Goal: Information Seeking & Learning: Check status

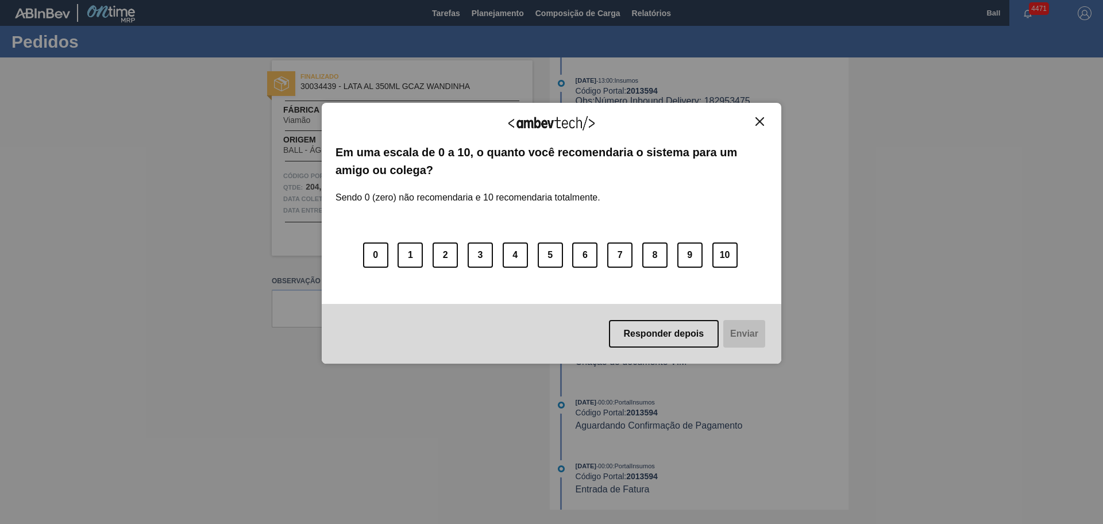
click at [762, 119] on img "Close" at bounding box center [760, 121] width 9 height 9
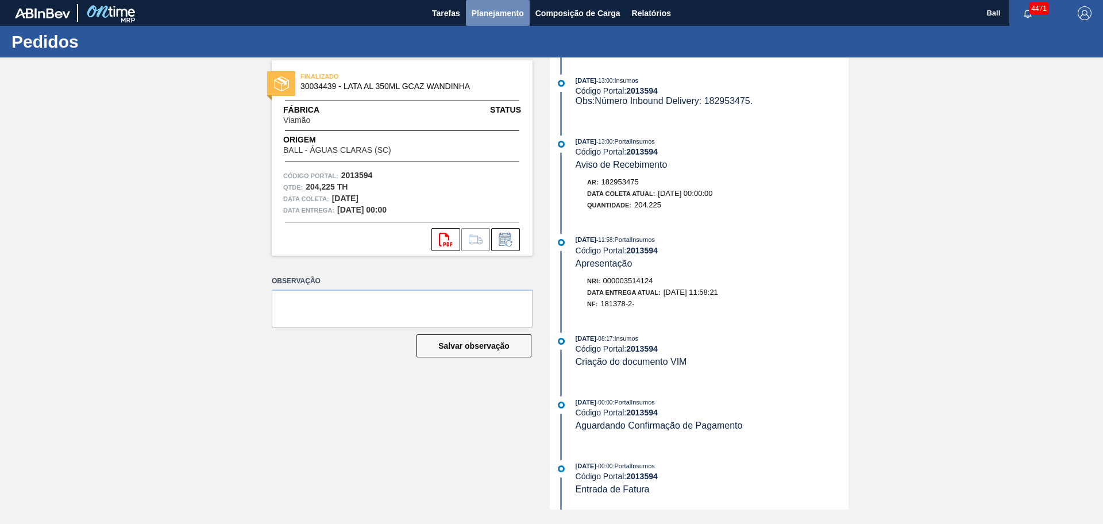
click at [486, 14] on span "Planejamento" at bounding box center [498, 13] width 52 height 14
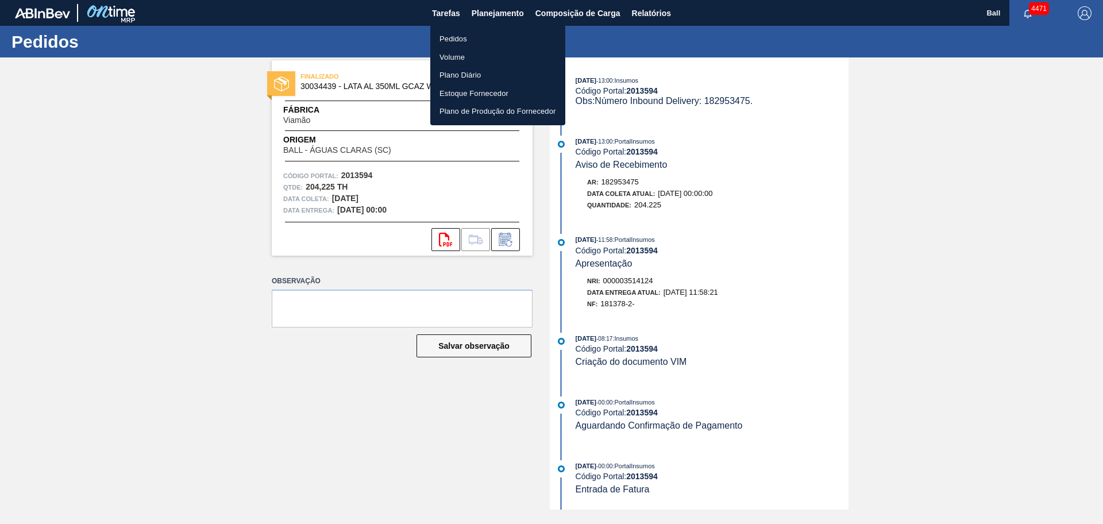
drag, startPoint x: 477, startPoint y: 33, endPoint x: 511, endPoint y: 50, distance: 38.0
click at [477, 33] on li "Pedidos" at bounding box center [497, 39] width 135 height 18
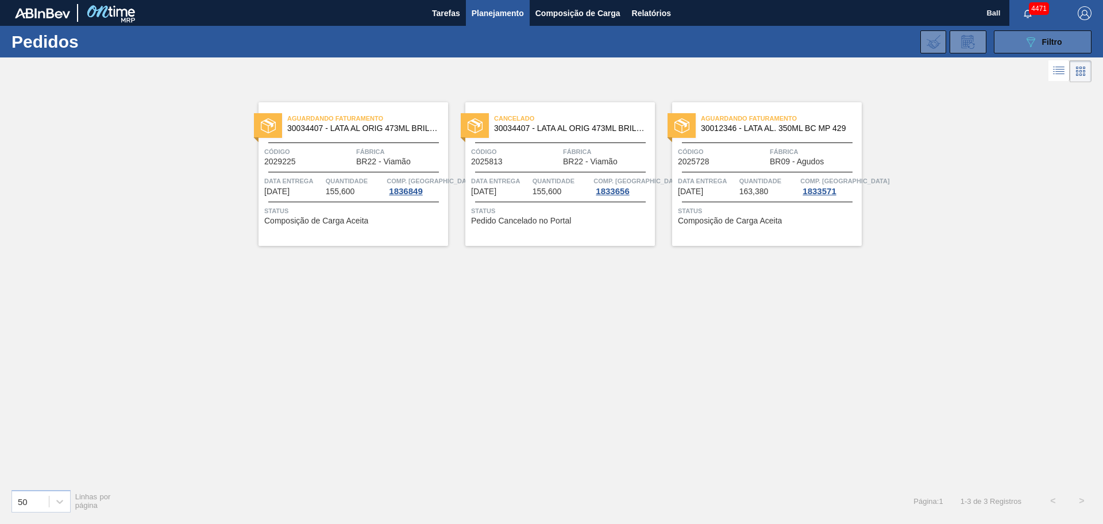
click at [882, 42] on button "089F7B8B-B2A5-4AFE-B5C0-19BA573D28AC Filtro" at bounding box center [1043, 41] width 98 height 23
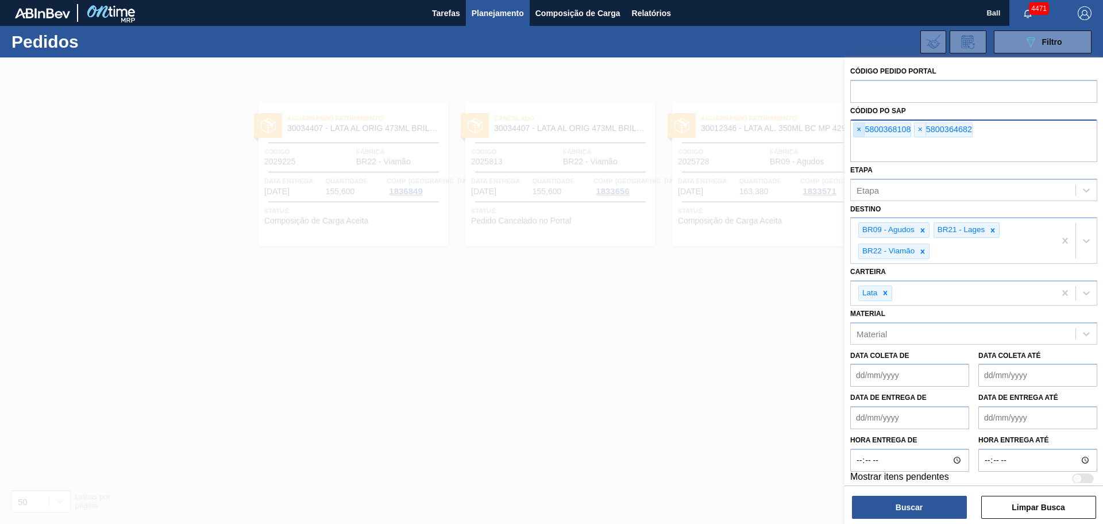
click at [855, 134] on span "×" at bounding box center [859, 130] width 11 height 14
click at [860, 134] on span "×" at bounding box center [859, 130] width 11 height 14
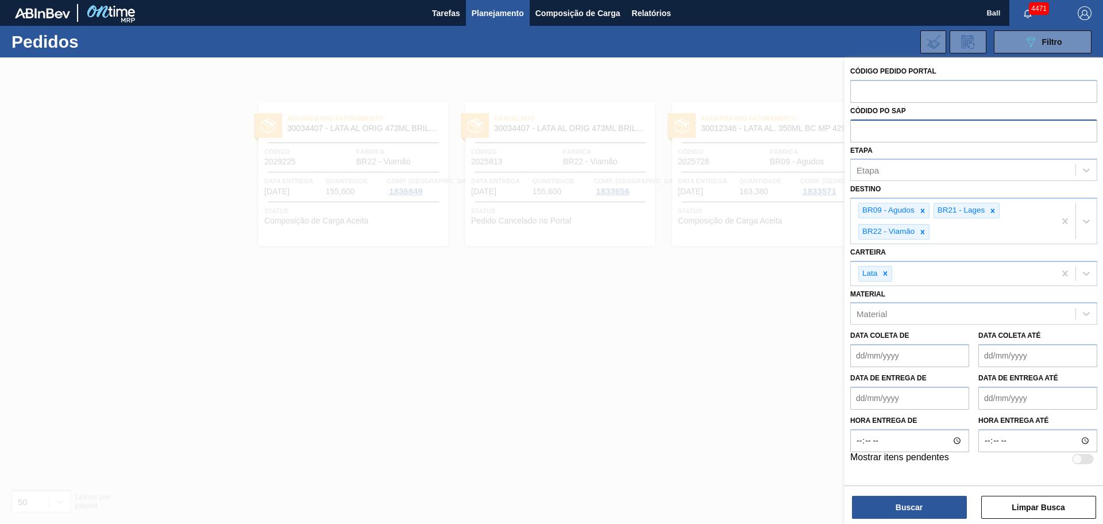
paste input "5800362499"
type input "5800362499"
click at [882, 419] on button "Buscar" at bounding box center [909, 507] width 115 height 23
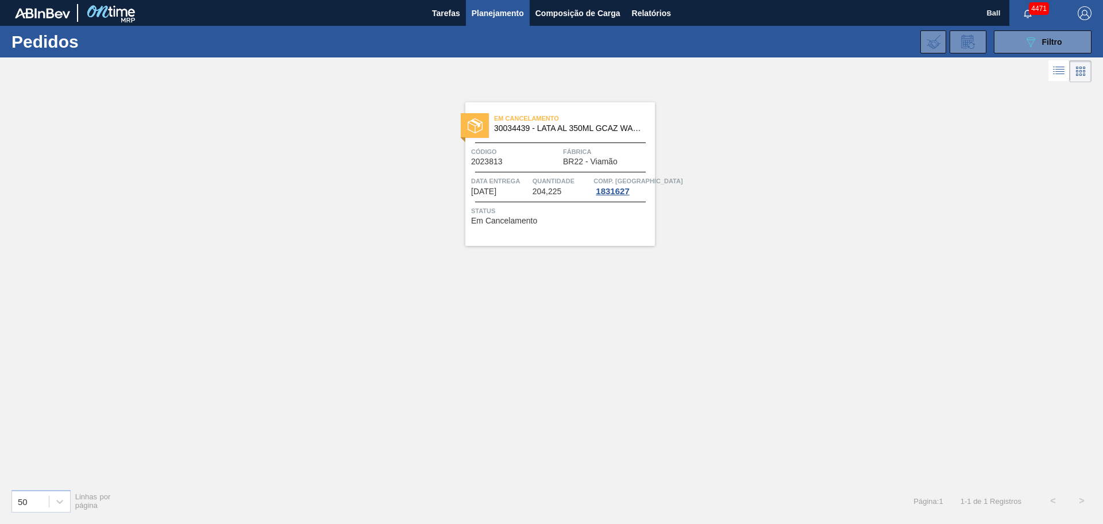
click at [537, 190] on span "204,225" at bounding box center [547, 191] width 29 height 9
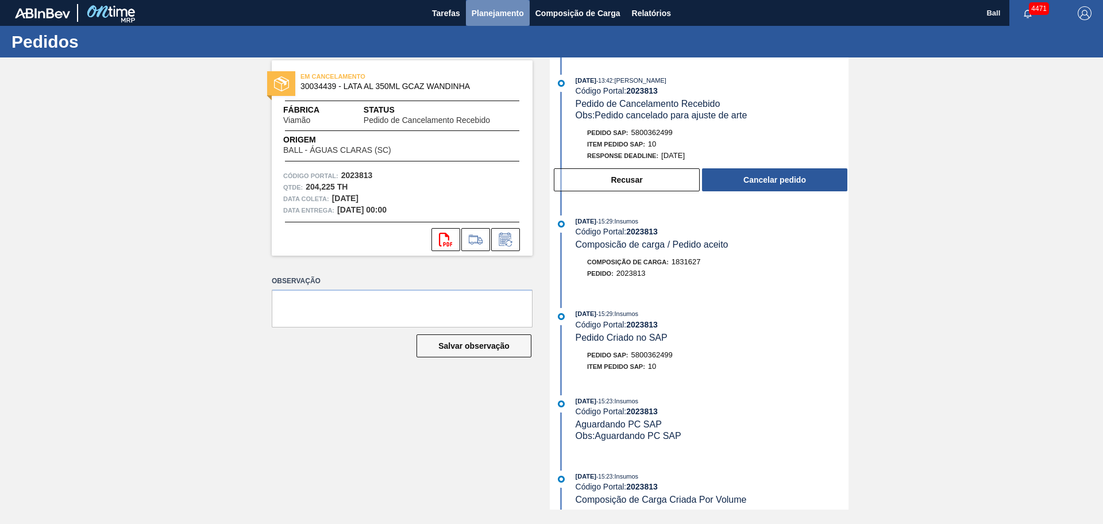
click at [501, 10] on span "Planejamento" at bounding box center [498, 13] width 52 height 14
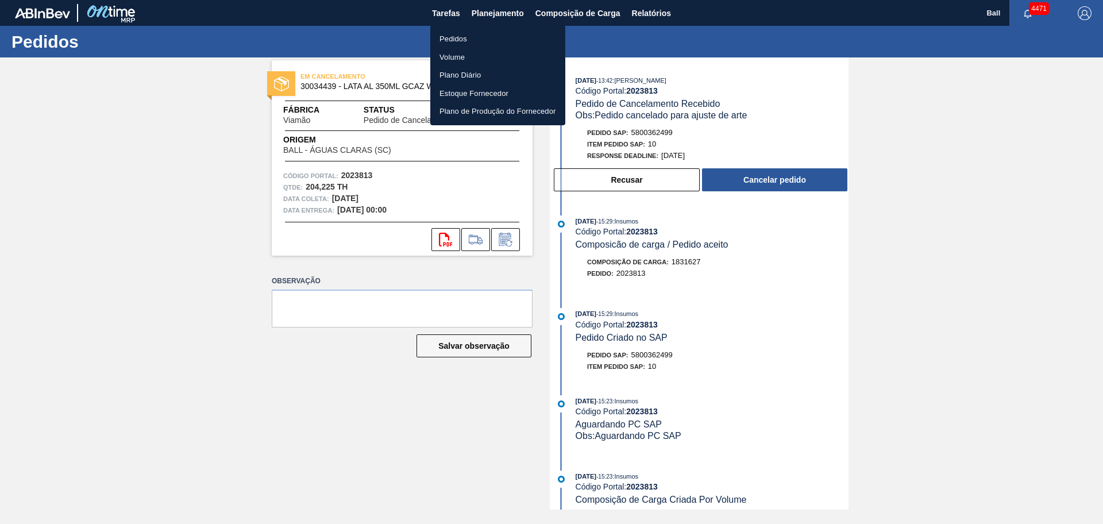
click at [475, 57] on li "Volume" at bounding box center [497, 57] width 135 height 18
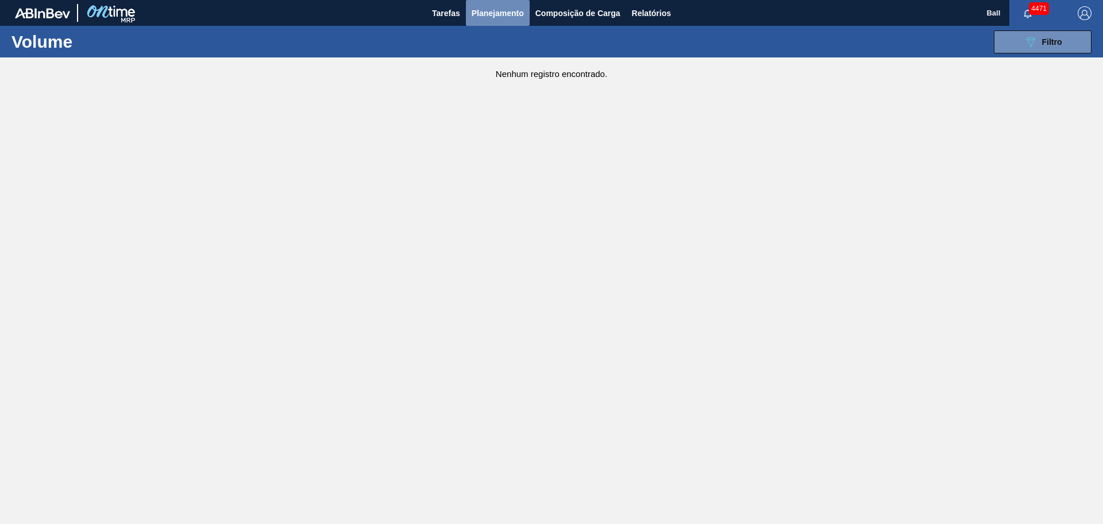
click at [518, 6] on span "Planejamento" at bounding box center [498, 13] width 52 height 14
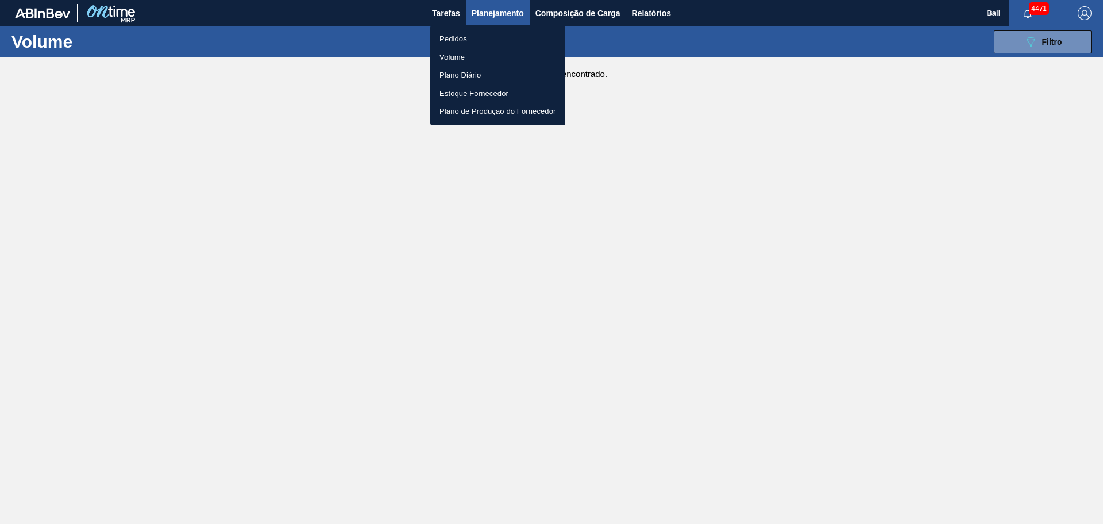
click at [476, 50] on li "Volume" at bounding box center [497, 57] width 135 height 18
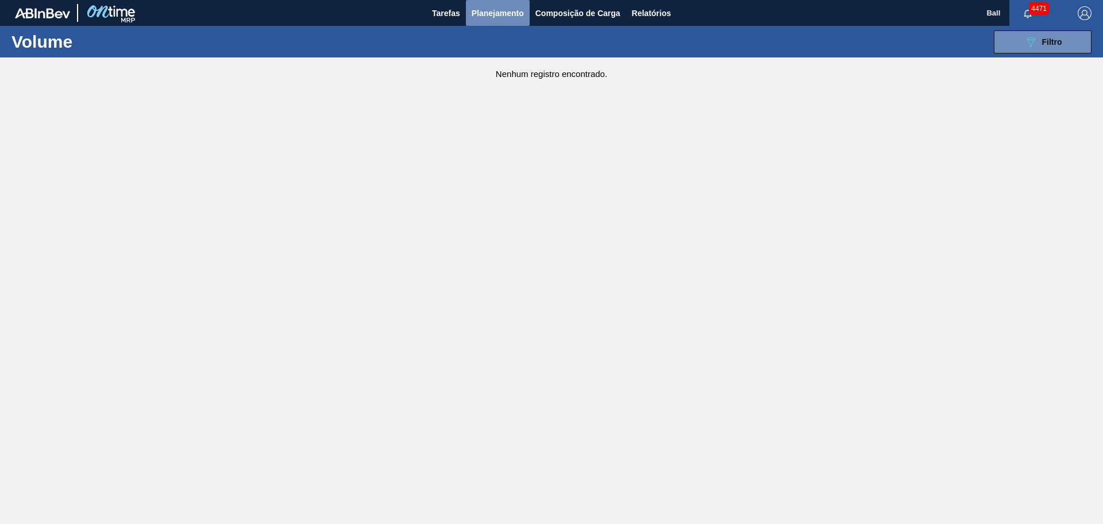
click at [503, 14] on span "Planejamento" at bounding box center [498, 13] width 52 height 14
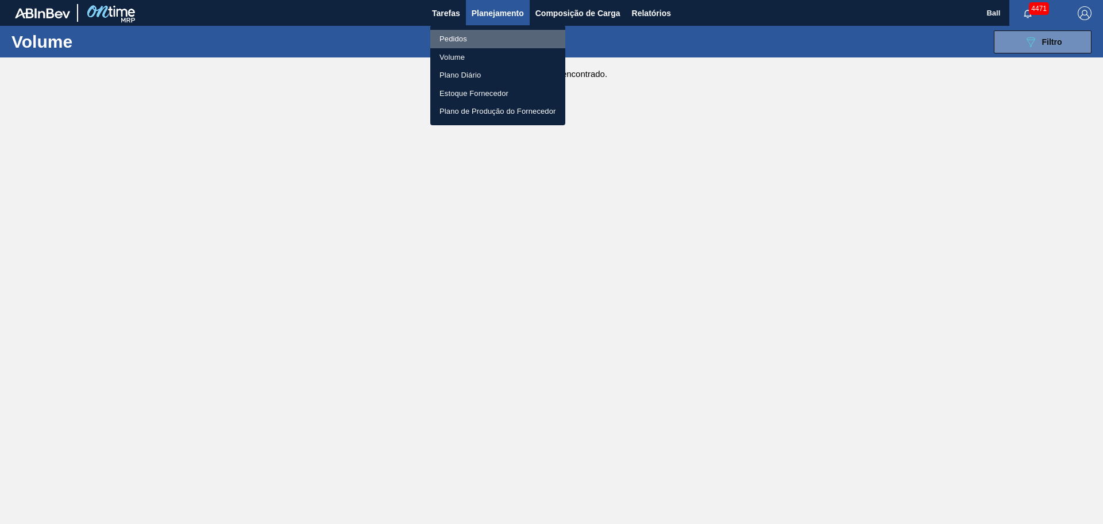
click at [486, 39] on li "Pedidos" at bounding box center [497, 39] width 135 height 18
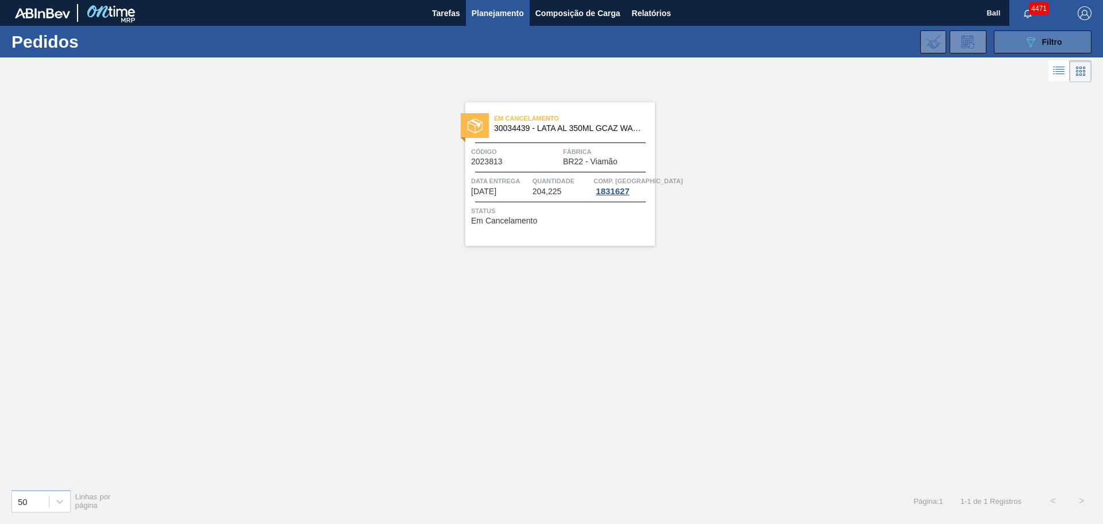
click at [882, 45] on div "089F7B8B-B2A5-4AFE-B5C0-19BA573D28AC Filtro" at bounding box center [1043, 42] width 38 height 14
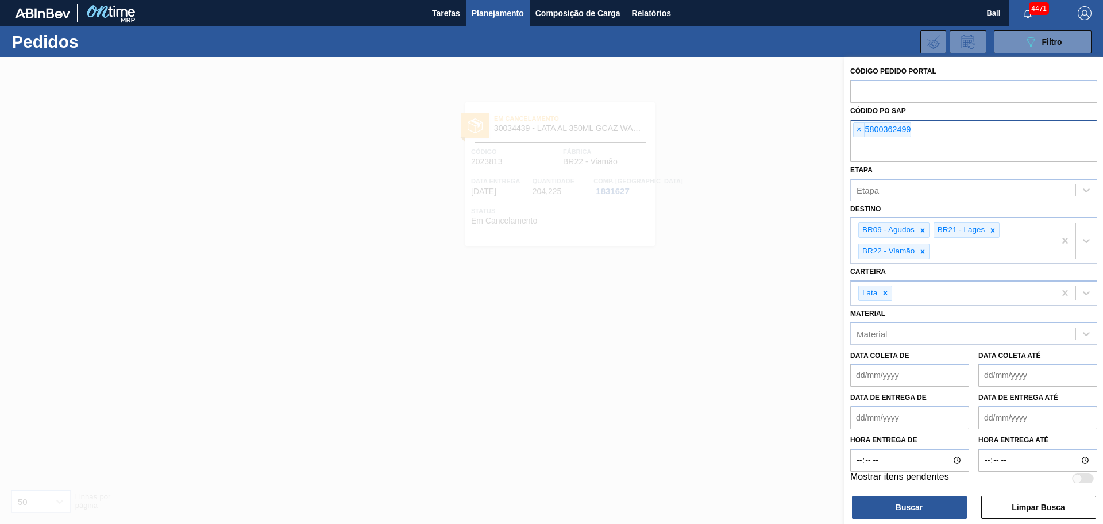
click at [882, 132] on div "× 5800362499" at bounding box center [973, 141] width 247 height 43
paste input "5800362498"
type input "5800362498"
click at [882, 419] on button "Buscar" at bounding box center [909, 507] width 115 height 23
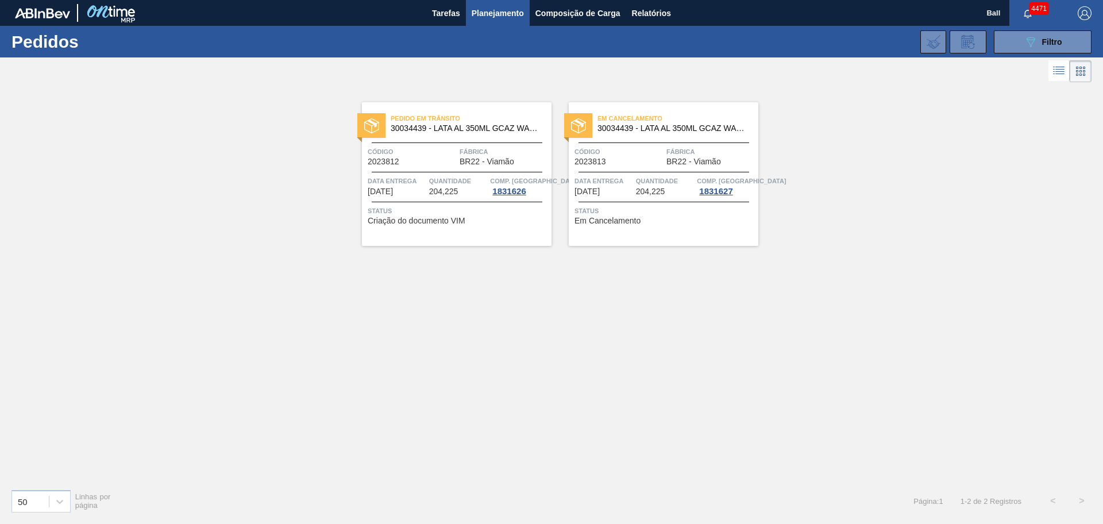
drag, startPoint x: 1103, startPoint y: 327, endPoint x: 1055, endPoint y: 344, distance: 50.0
click at [882, 327] on div "Pedido em Trânsito 30034439 - LATA AL 350ML GCAZ WANDINHA Código 2023812 Fábric…" at bounding box center [551, 282] width 1103 height 395
click at [459, 159] on div "Código 2023812 Fábrica BR22 - Viamão" at bounding box center [457, 156] width 190 height 20
click at [882, 46] on div "089F7B8B-B2A5-4AFE-B5C0-19BA573D28AC Filtro" at bounding box center [1043, 42] width 38 height 14
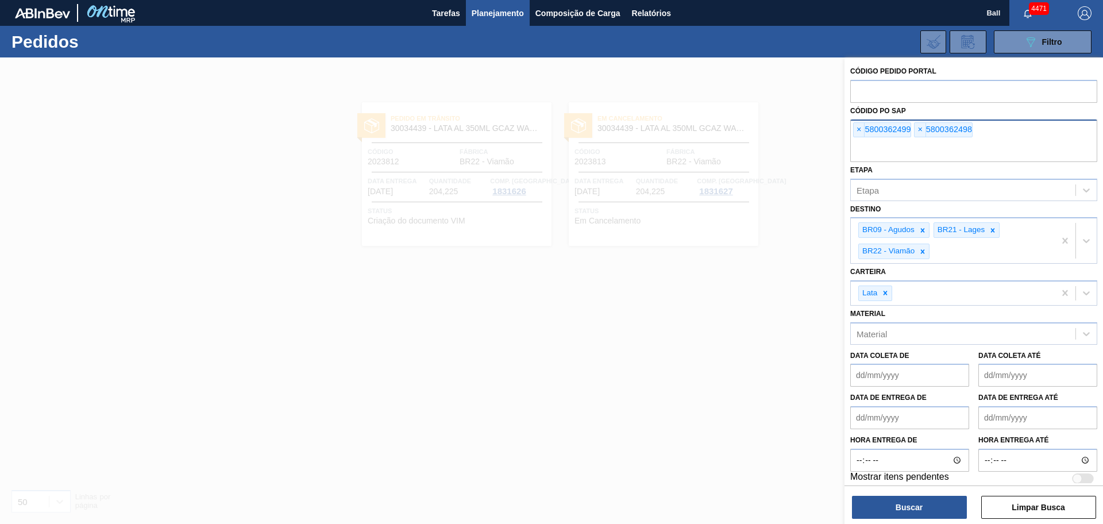
click at [882, 142] on input "text" at bounding box center [973, 151] width 247 height 22
paste input "5800362500"
type input "5800362500"
click at [882, 419] on button "Buscar" at bounding box center [909, 507] width 115 height 23
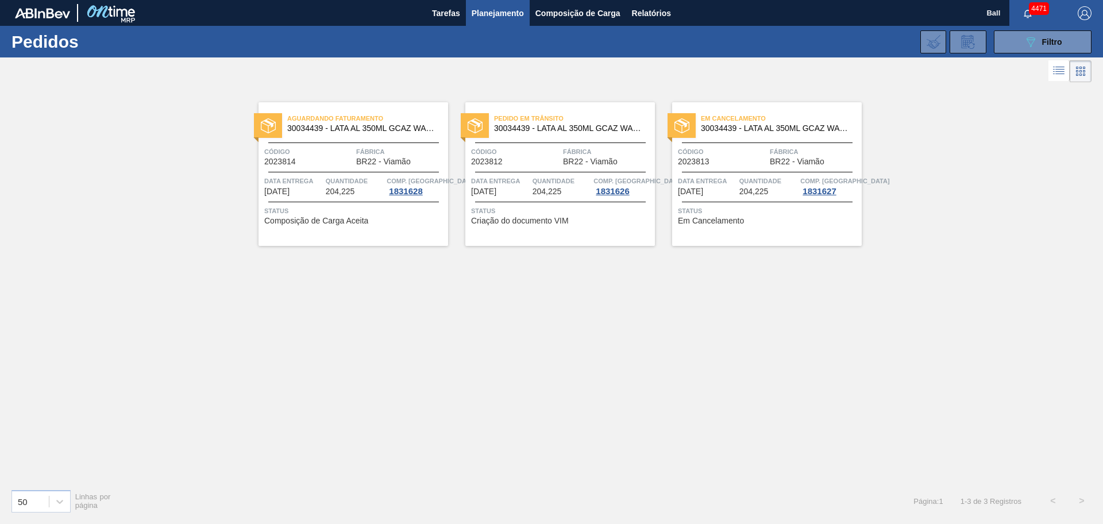
click at [352, 172] on div at bounding box center [353, 172] width 171 height 1
click at [563, 152] on span "Fábrica" at bounding box center [607, 151] width 89 height 11
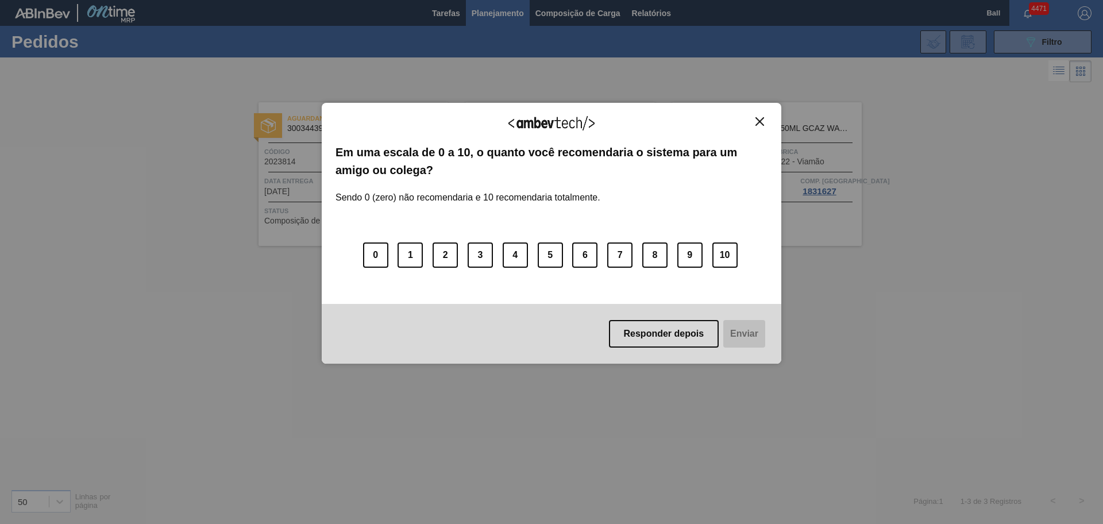
click at [761, 123] on img "Close" at bounding box center [760, 121] width 9 height 9
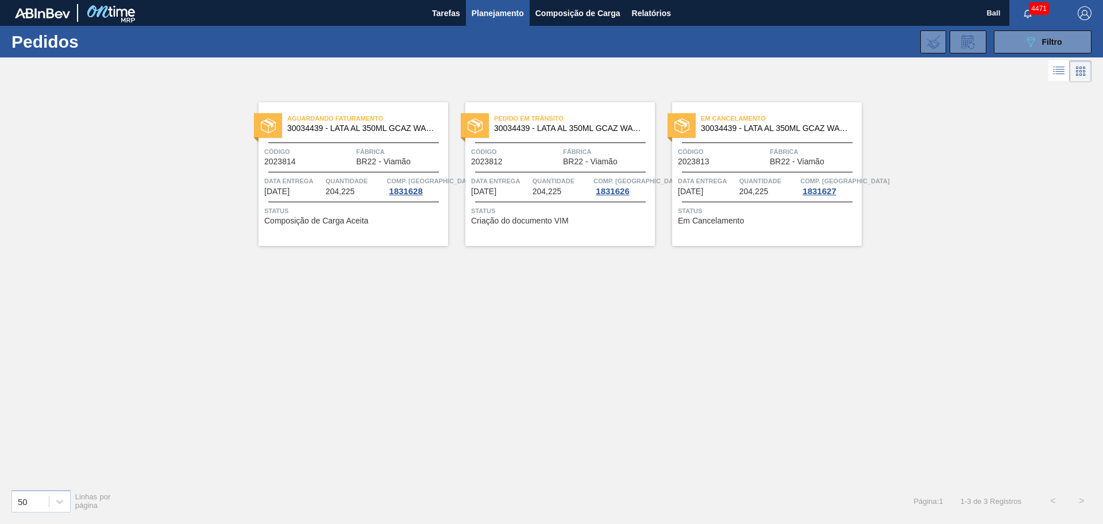
click at [496, 10] on span "Planejamento" at bounding box center [498, 13] width 52 height 14
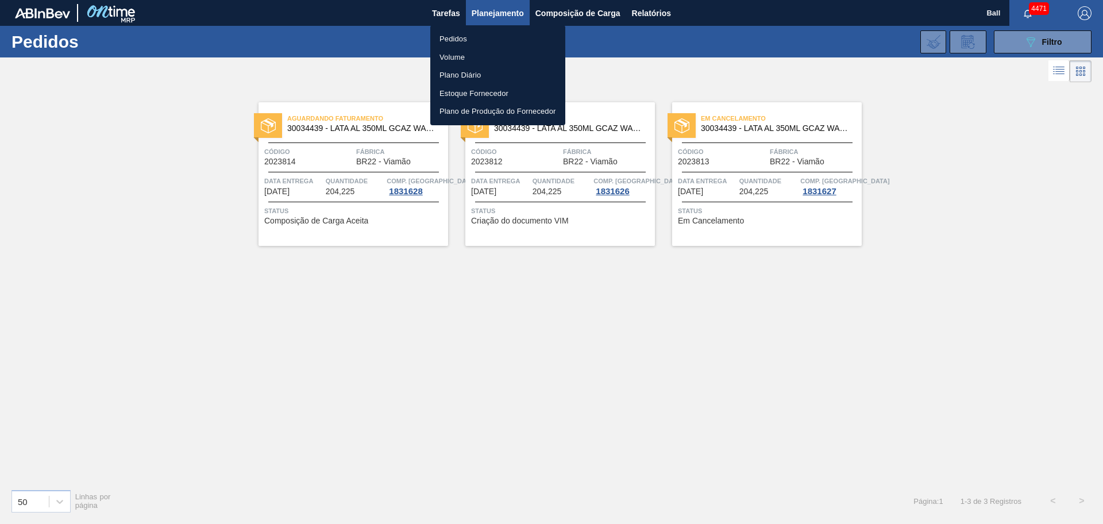
click at [683, 67] on div at bounding box center [551, 262] width 1103 height 524
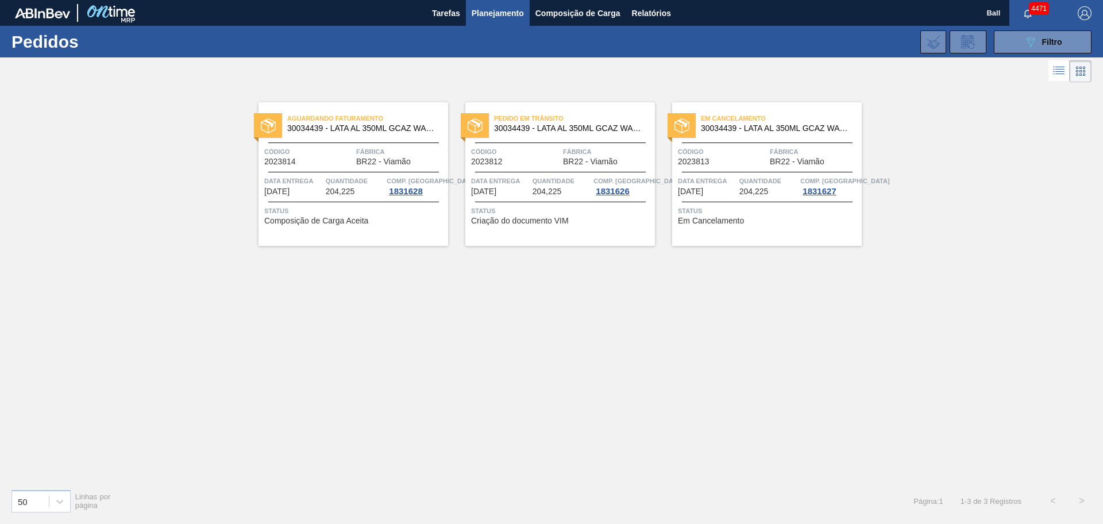
click at [742, 171] on div "Em Cancelamento 30034439 - LATA AL 350ML GCAZ WANDINHA Código 2023813 Fábrica B…" at bounding box center [767, 174] width 190 height 144
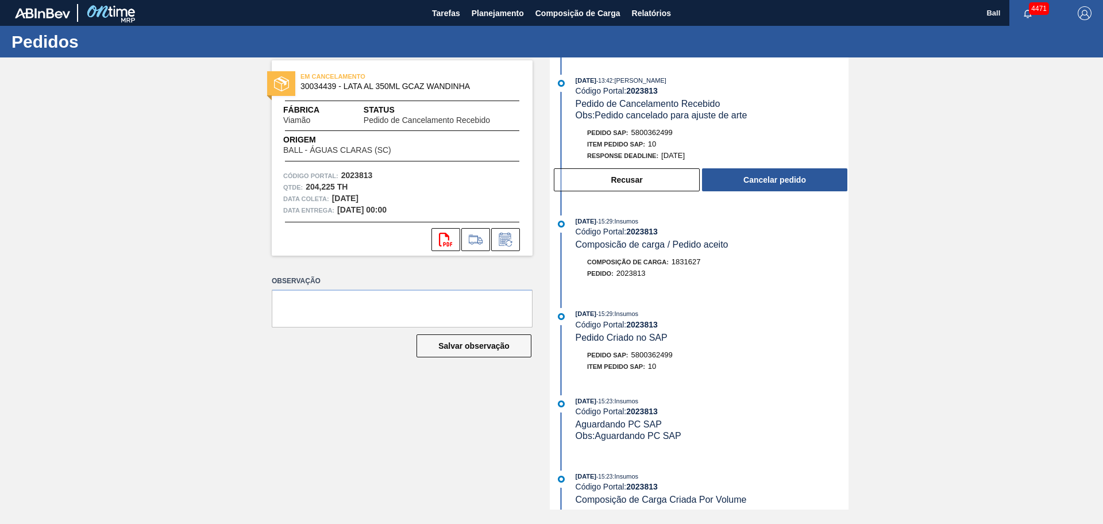
click at [882, 346] on div "EM CANCELAMENTO 30034439 - LATA AL 350ML GCAZ WANDINHA Fábrica Viamão Status Pe…" at bounding box center [551, 283] width 1103 height 452
click at [511, 20] on button "Planejamento" at bounding box center [498, 13] width 64 height 26
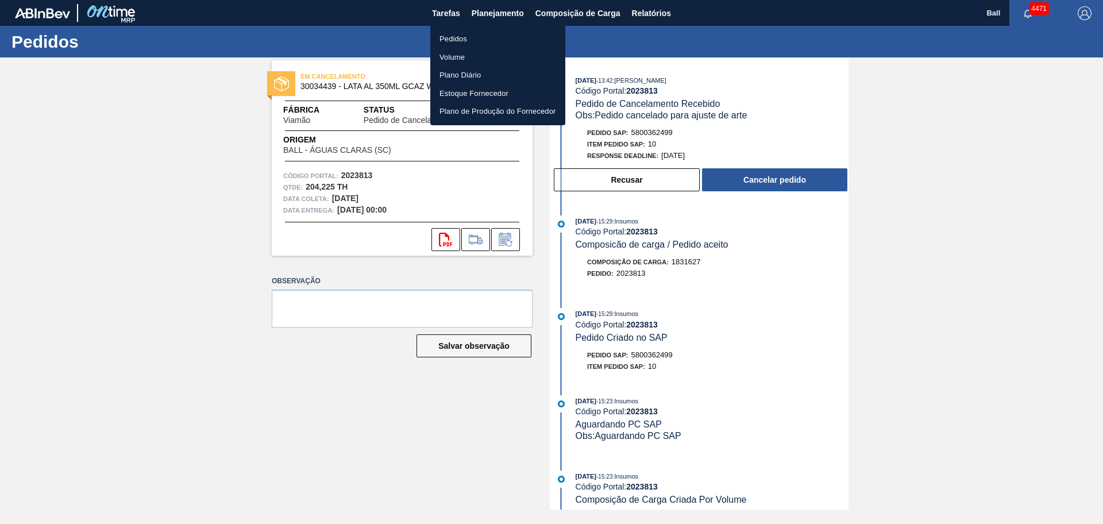
click at [483, 54] on li "Volume" at bounding box center [497, 57] width 135 height 18
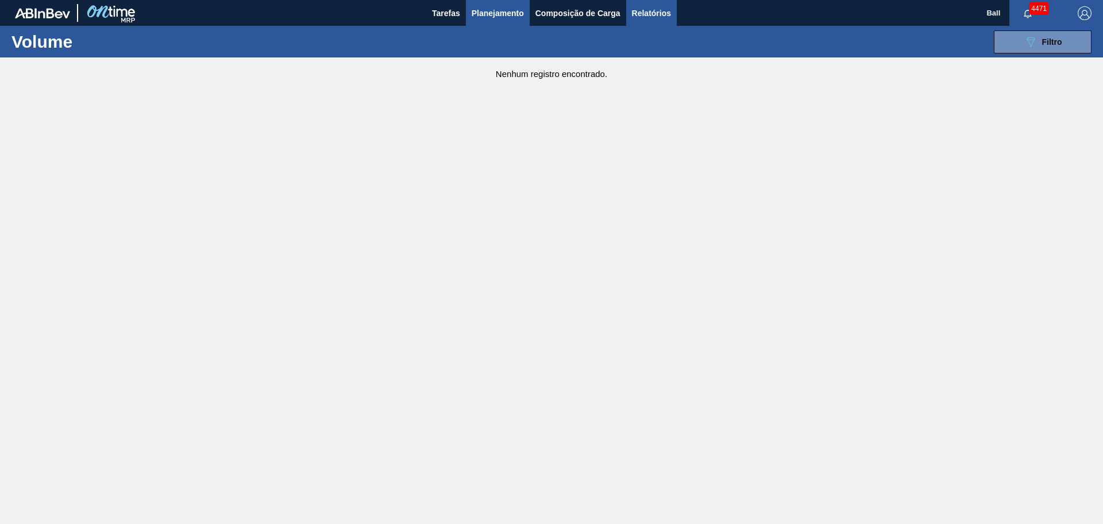
click at [666, 19] on span "Relatórios" at bounding box center [651, 13] width 39 height 14
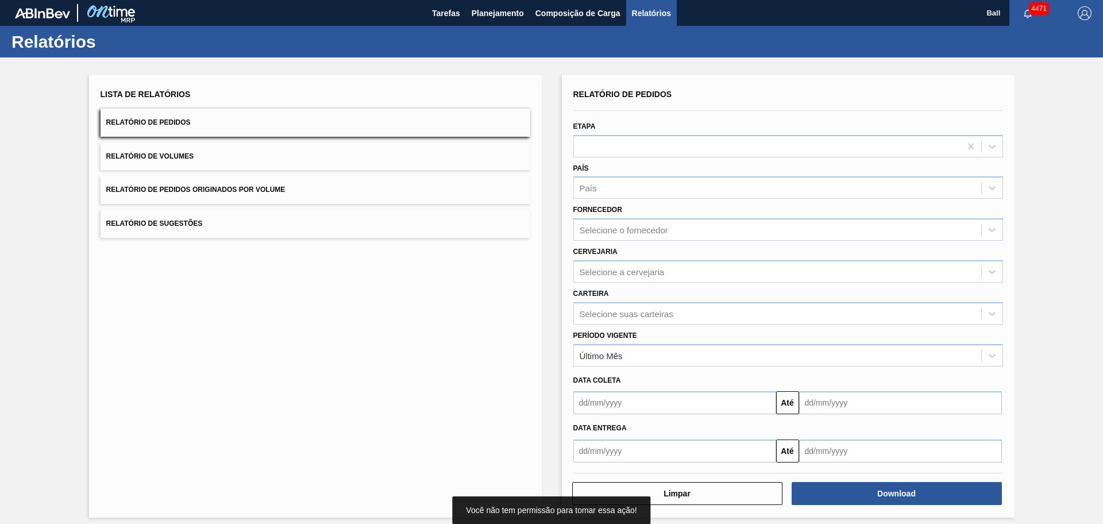
click at [294, 156] on button "Relatório de Volumes" at bounding box center [316, 156] width 430 height 28
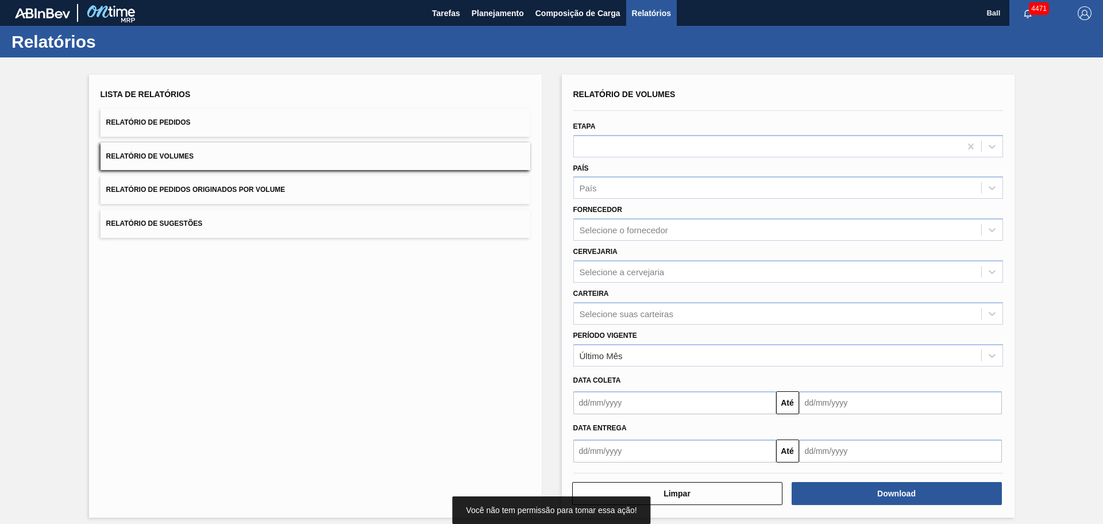
click at [633, 157] on div "País País" at bounding box center [788, 178] width 439 height 42
click at [645, 140] on div at bounding box center [767, 146] width 387 height 17
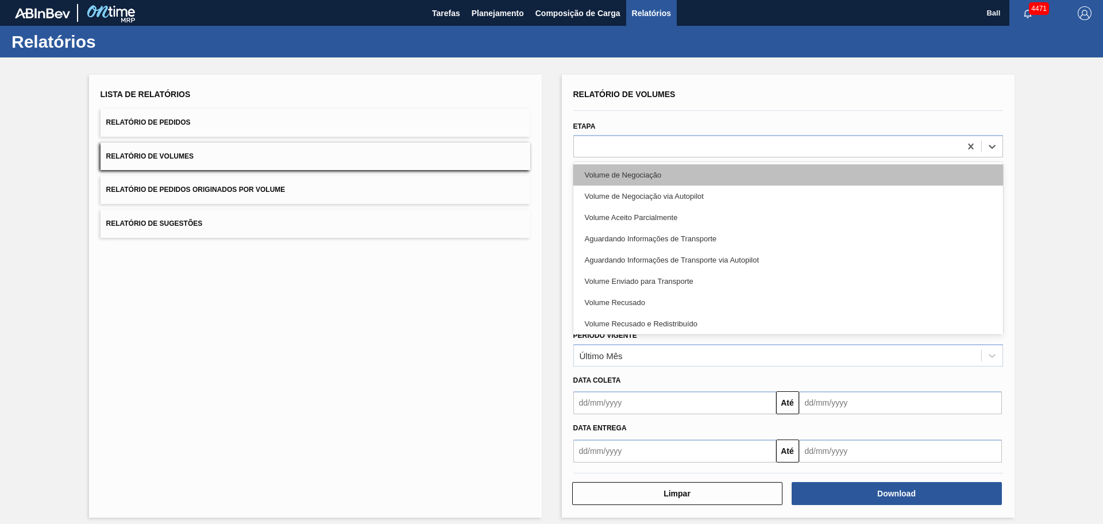
click at [646, 175] on div "Volume de Negociação" at bounding box center [788, 174] width 430 height 21
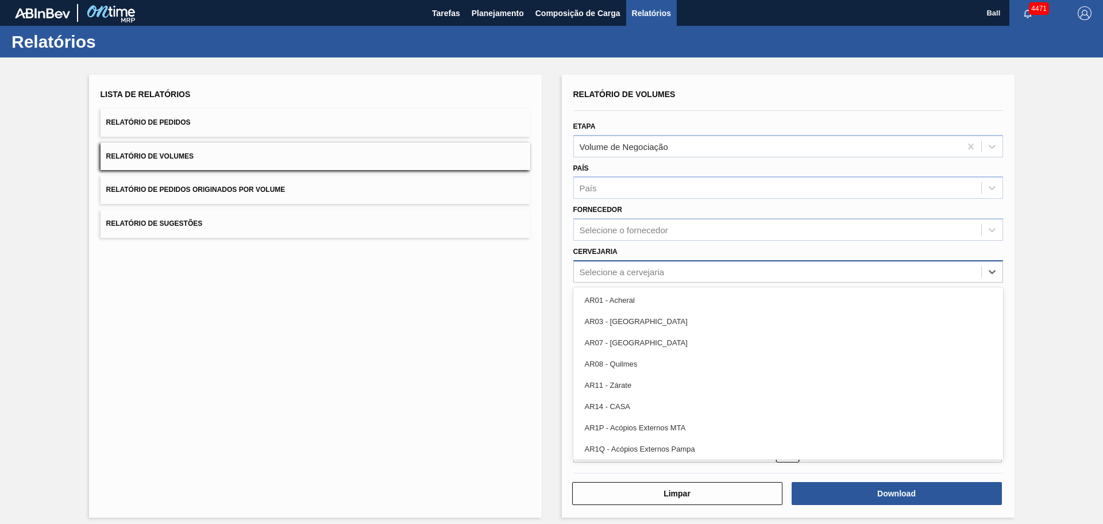
click at [656, 271] on div "Selecione a cervejaria" at bounding box center [622, 272] width 85 height 10
type input "a"
type input "vi"
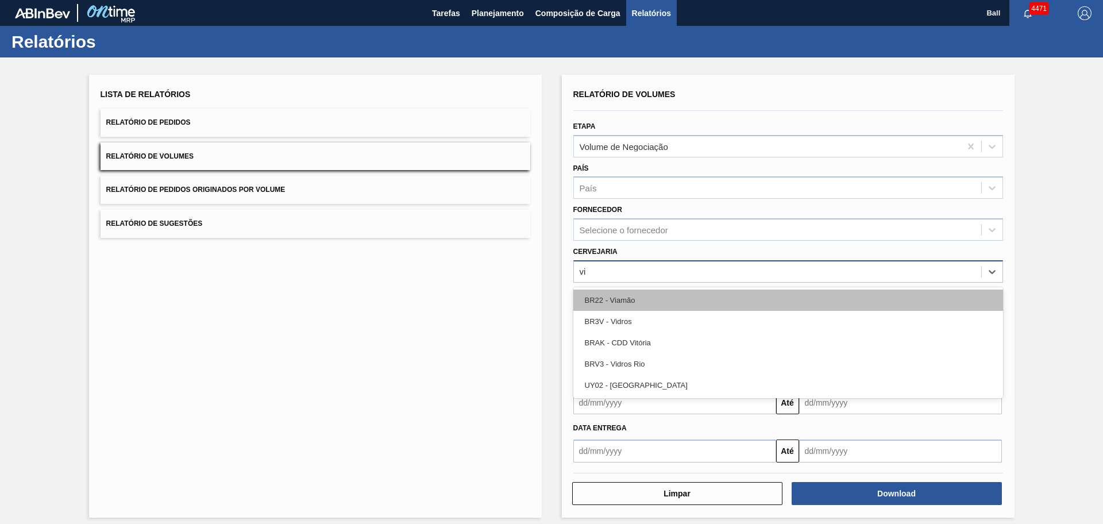
click at [652, 297] on div "BR22 - Viamão" at bounding box center [788, 300] width 430 height 21
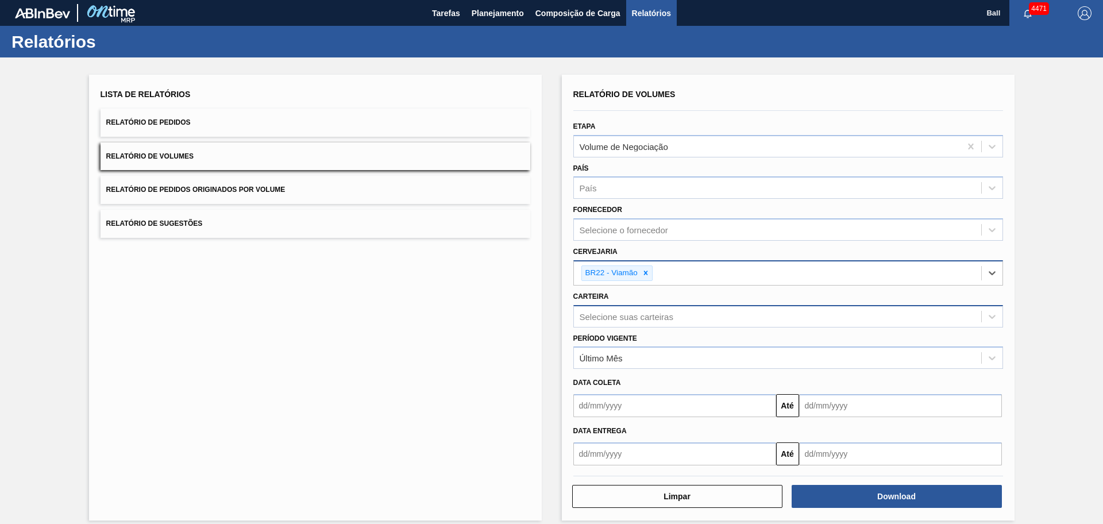
click at [652, 325] on div "Selecione suas carteiras" at bounding box center [788, 316] width 430 height 22
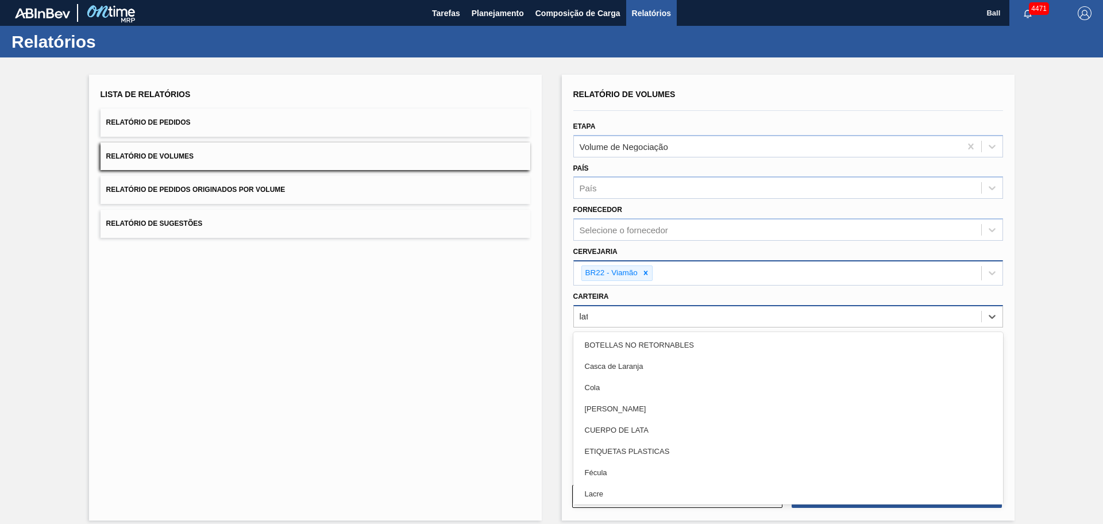
type input "lata"
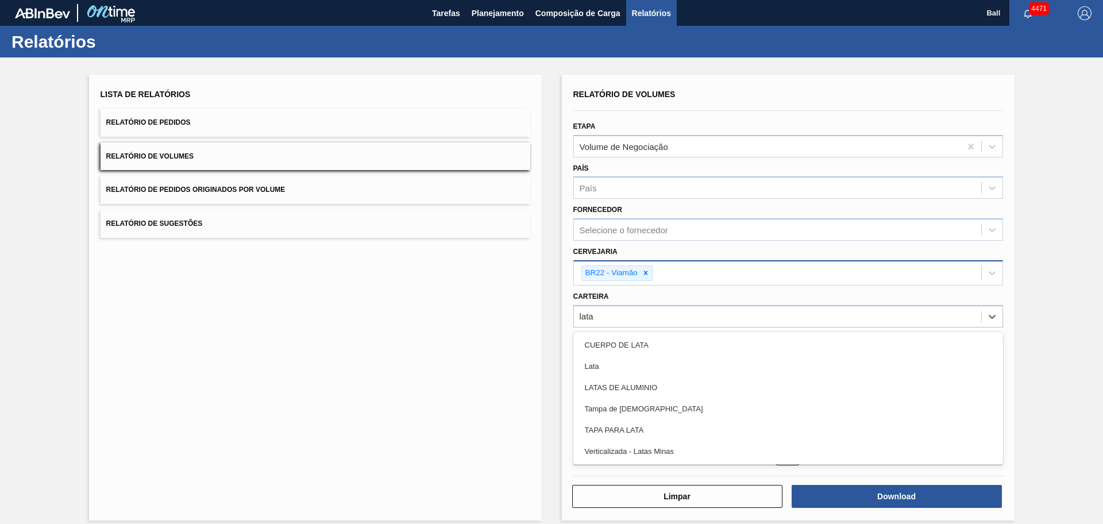
click at [656, 371] on div "Lata" at bounding box center [788, 366] width 430 height 21
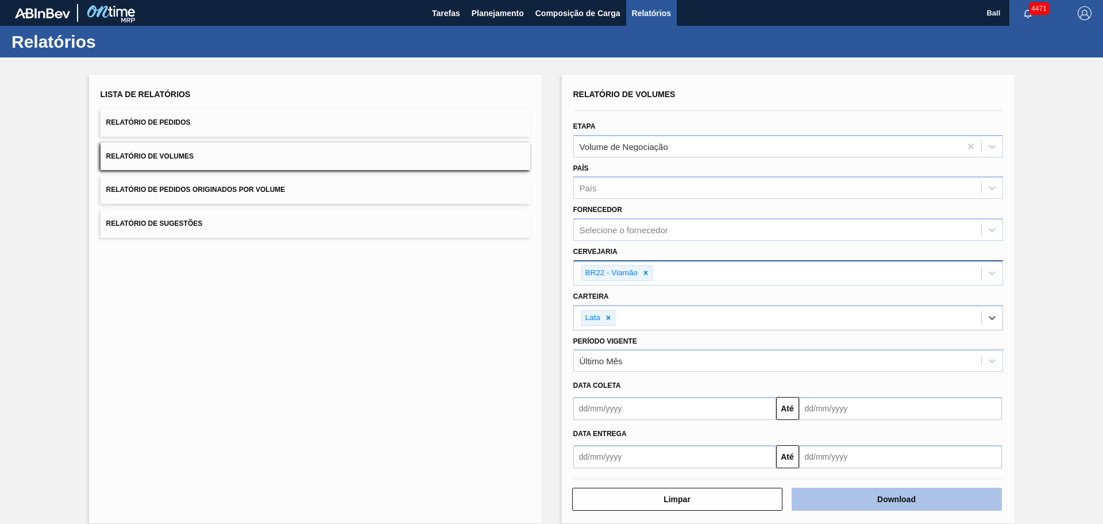
click at [866, 419] on button "Download" at bounding box center [897, 499] width 210 height 23
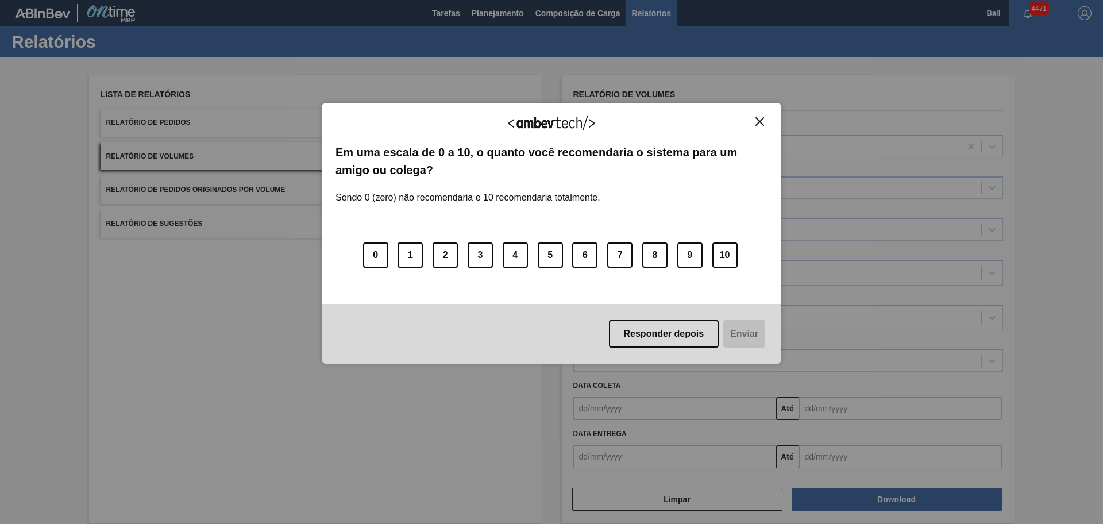
click at [762, 123] on img "Close" at bounding box center [760, 121] width 9 height 9
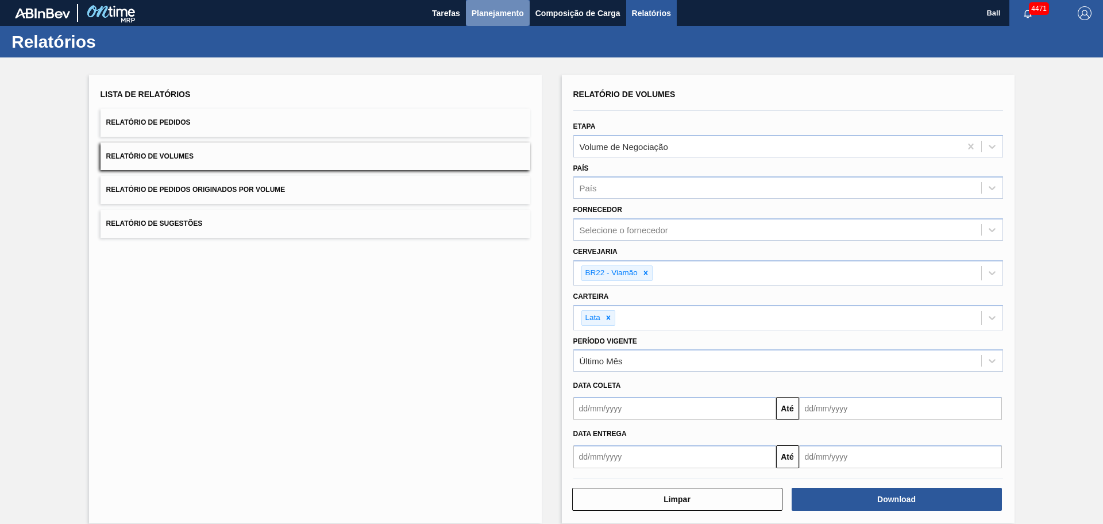
click at [493, 10] on span "Planejamento" at bounding box center [498, 13] width 52 height 14
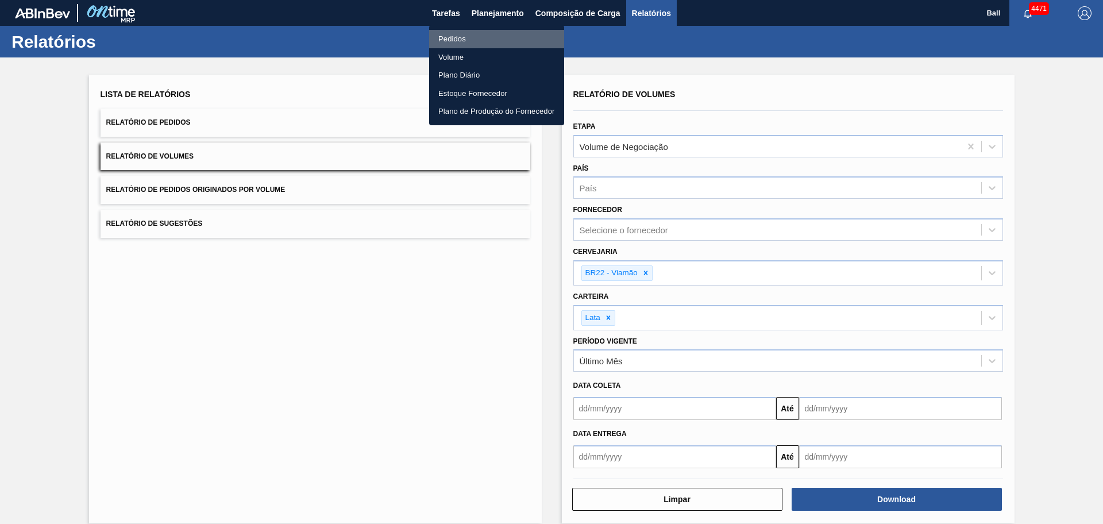
click at [486, 39] on li "Pedidos" at bounding box center [496, 39] width 135 height 18
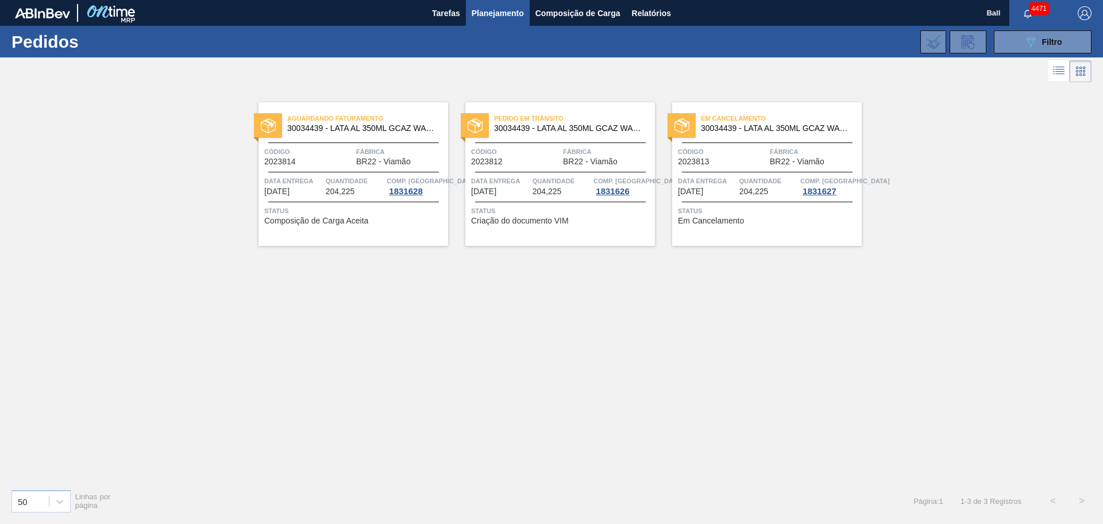
click at [757, 178] on span "Quantidade" at bounding box center [768, 180] width 59 height 11
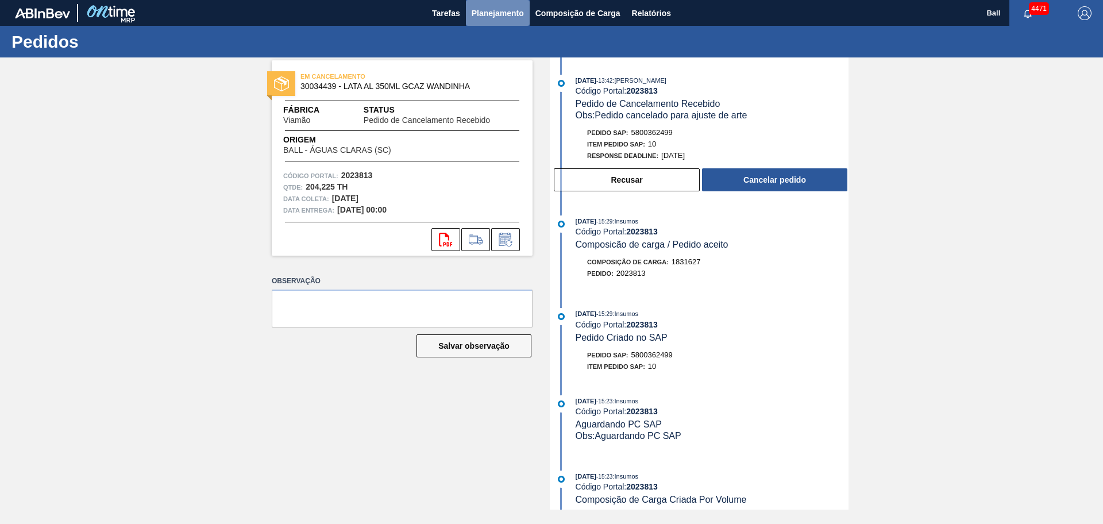
click at [497, 17] on span "Planejamento" at bounding box center [498, 13] width 52 height 14
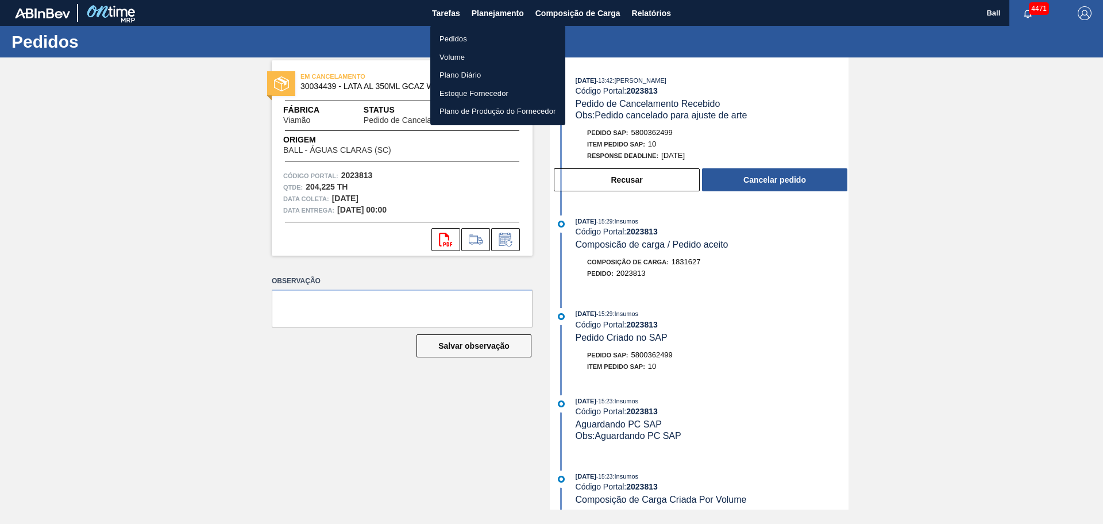
click at [627, 46] on div at bounding box center [551, 262] width 1103 height 524
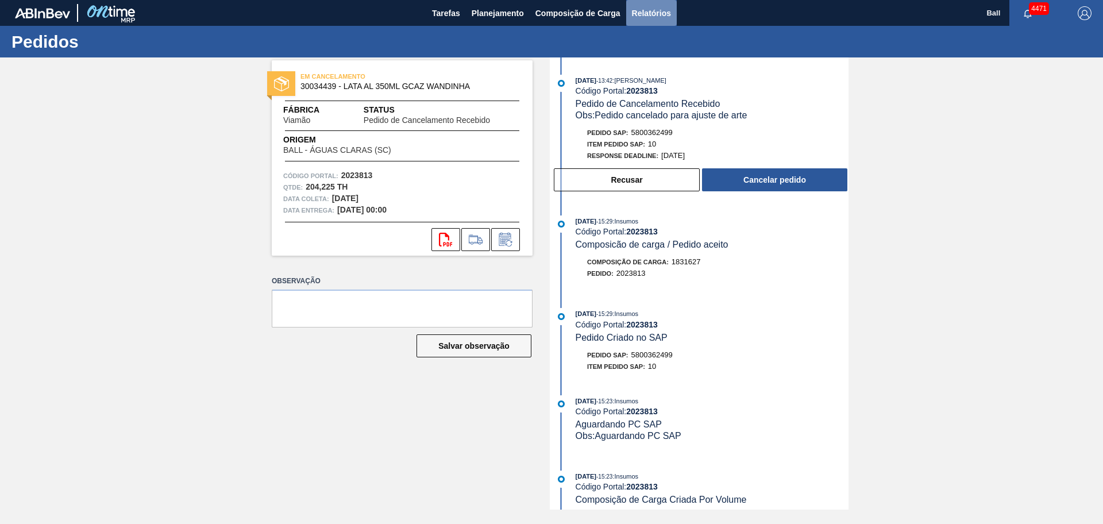
click at [665, 16] on span "Relatórios" at bounding box center [651, 13] width 39 height 14
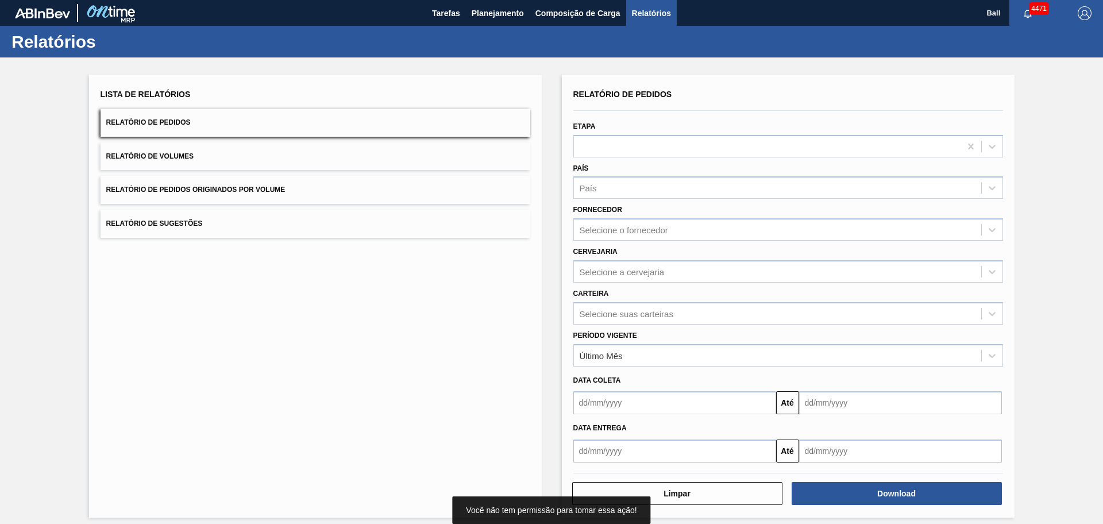
click at [302, 166] on button "Relatório de Volumes" at bounding box center [316, 156] width 430 height 28
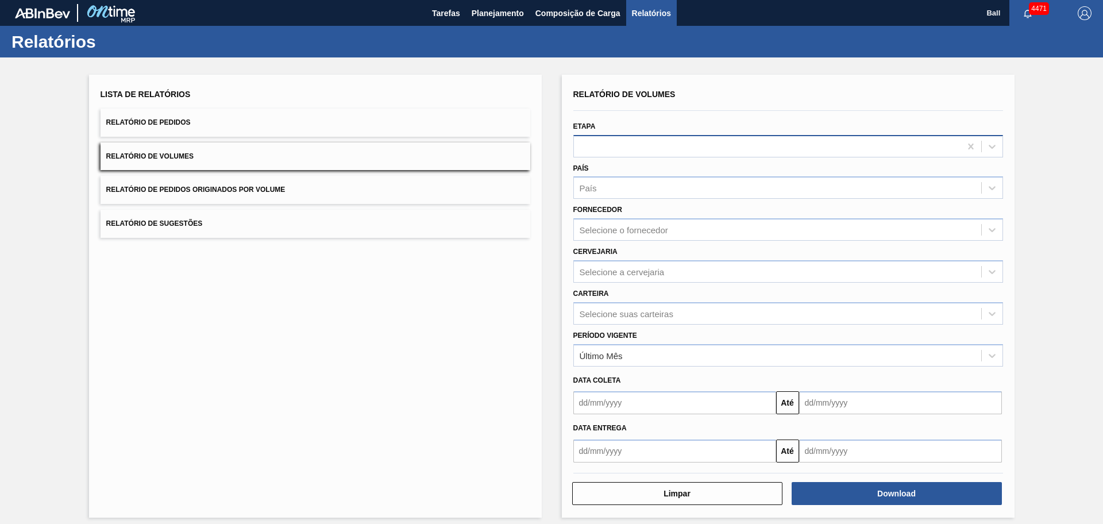
click at [634, 151] on div at bounding box center [767, 146] width 387 height 17
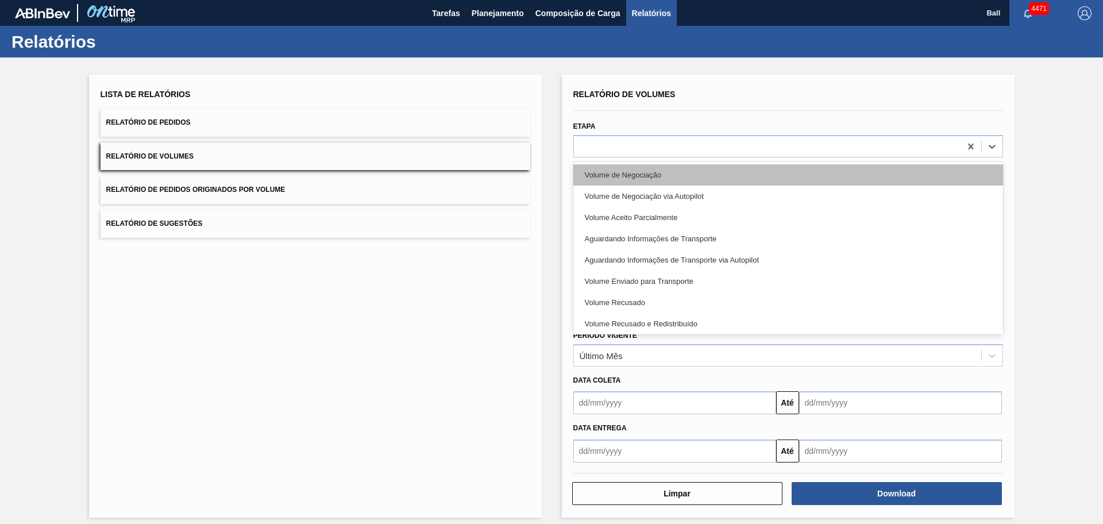
click at [646, 168] on div "Volume de Negociação" at bounding box center [788, 174] width 430 height 21
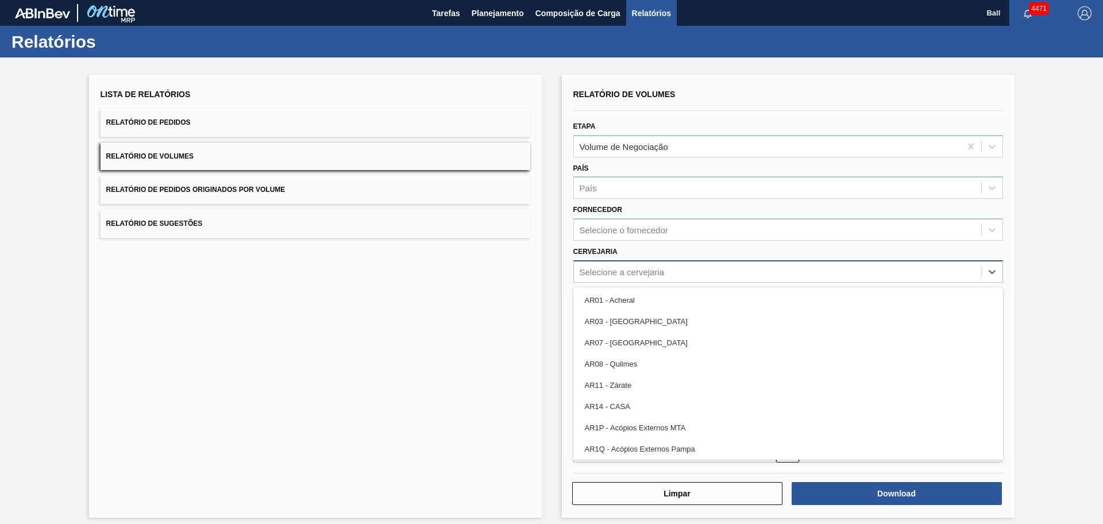
click at [626, 273] on div "Selecione a cervejaria" at bounding box center [622, 272] width 85 height 10
type input "via"
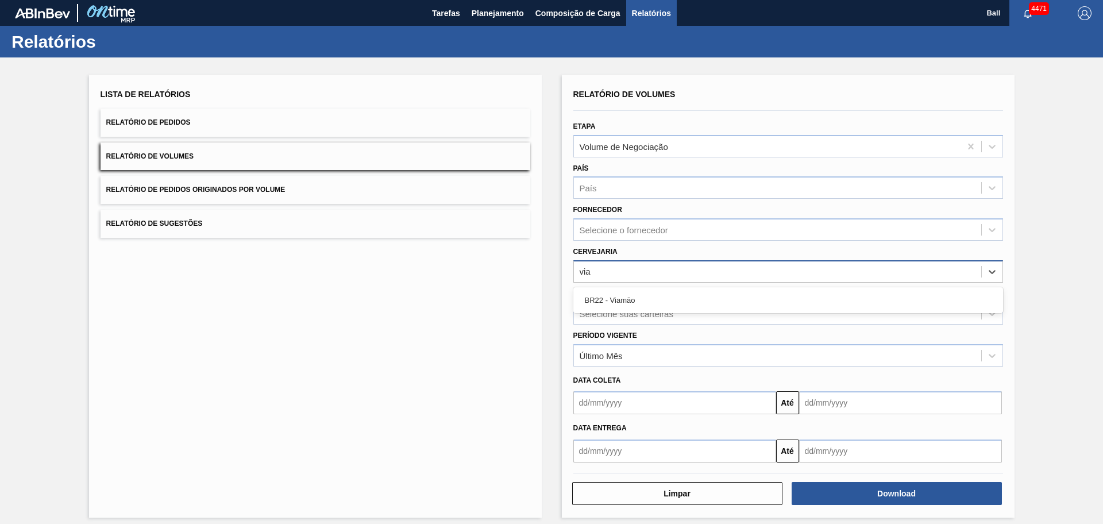
drag, startPoint x: 620, startPoint y: 303, endPoint x: 625, endPoint y: 307, distance: 6.1
click at [621, 303] on div "BR22 - Viamão" at bounding box center [788, 300] width 430 height 21
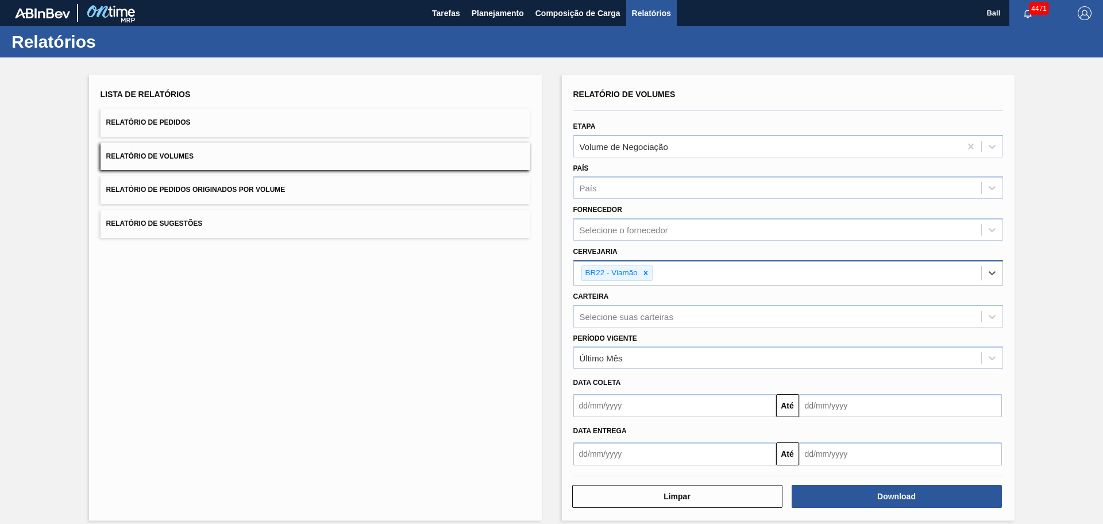
click at [807, 329] on div "Período Vigente Último Mês" at bounding box center [788, 349] width 439 height 42
click at [802, 313] on div "Selecione suas carteiras" at bounding box center [777, 316] width 407 height 17
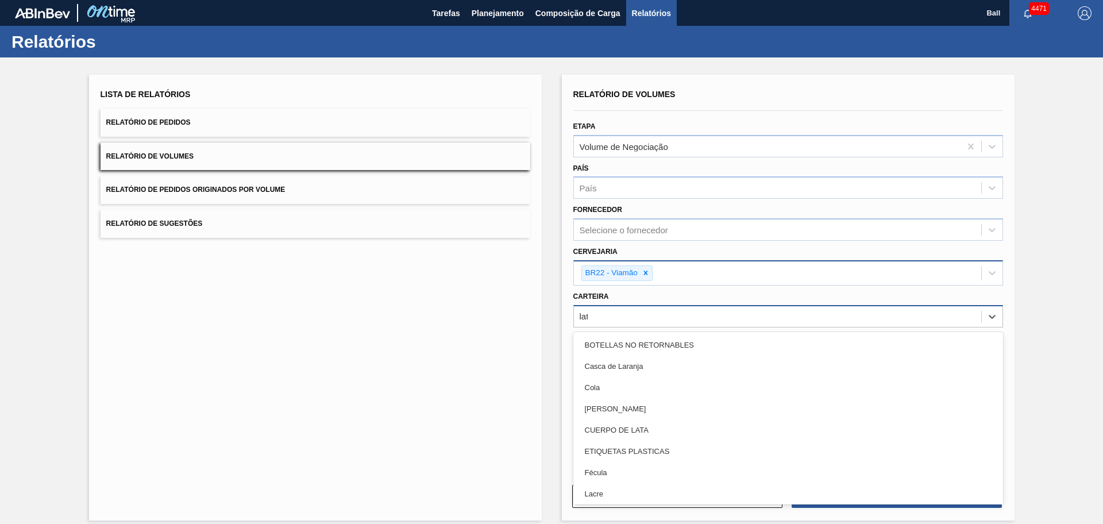
type input "lata"
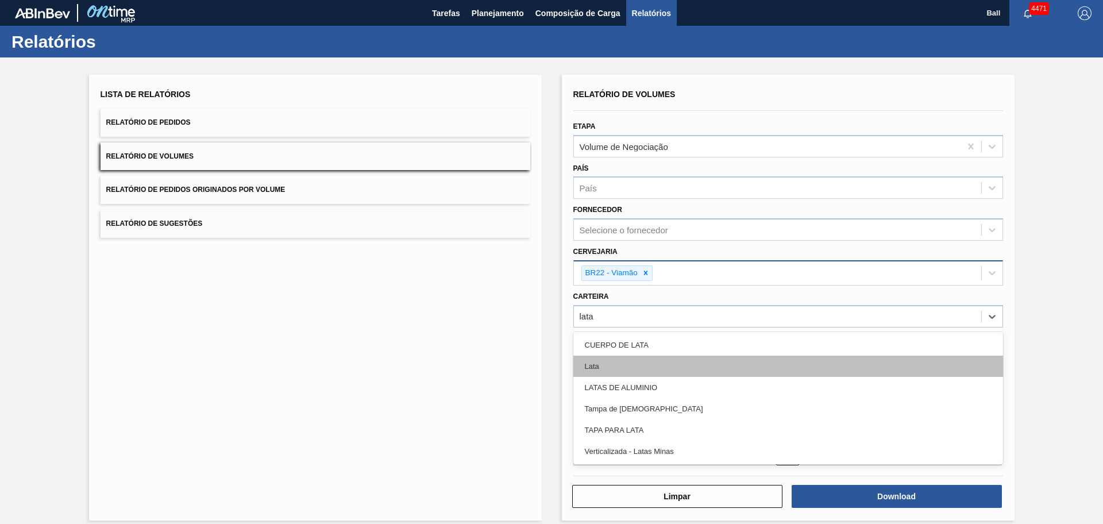
click at [774, 367] on div "Lata" at bounding box center [788, 366] width 430 height 21
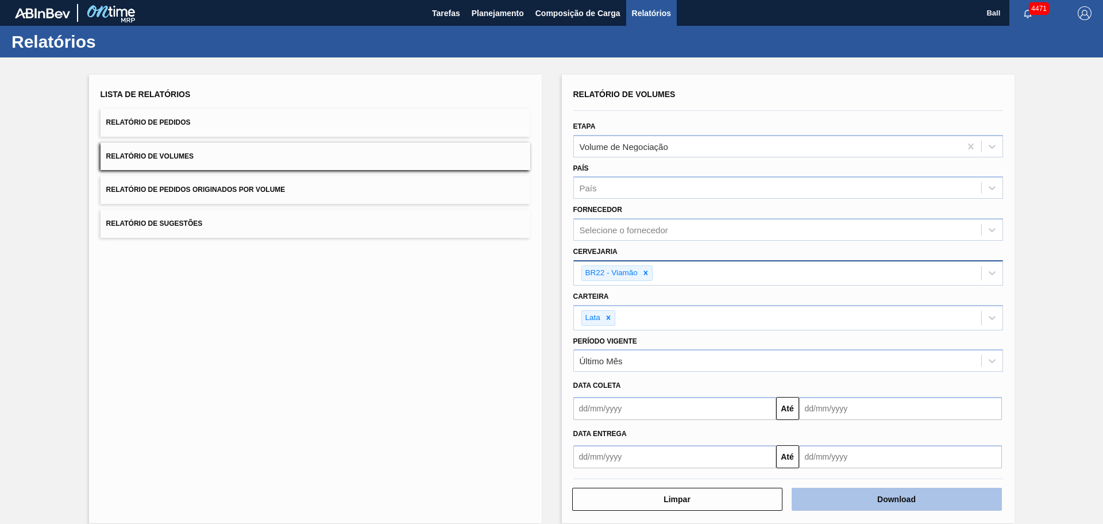
click at [861, 419] on button "Download" at bounding box center [897, 499] width 210 height 23
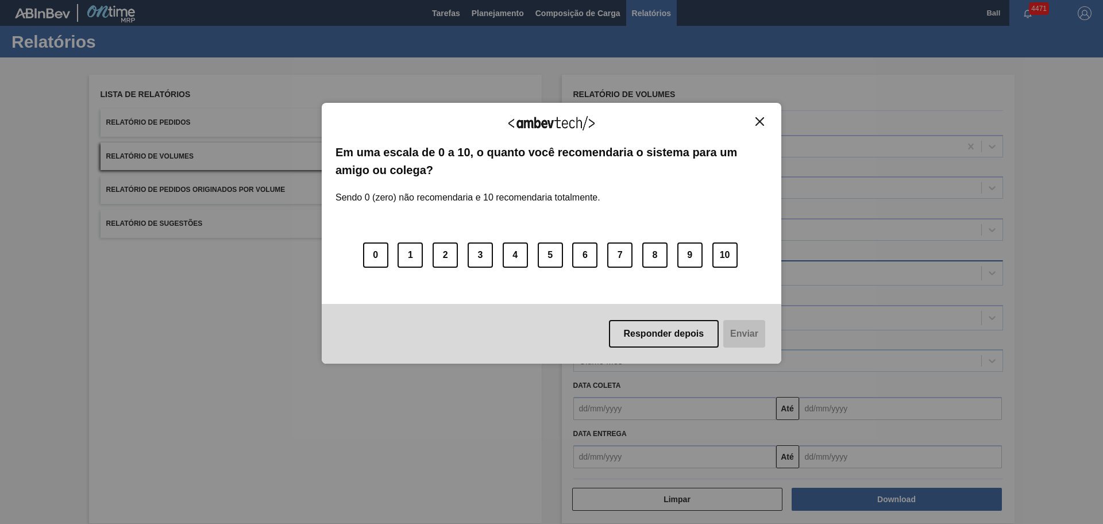
click at [762, 120] on img "Close" at bounding box center [760, 121] width 9 height 9
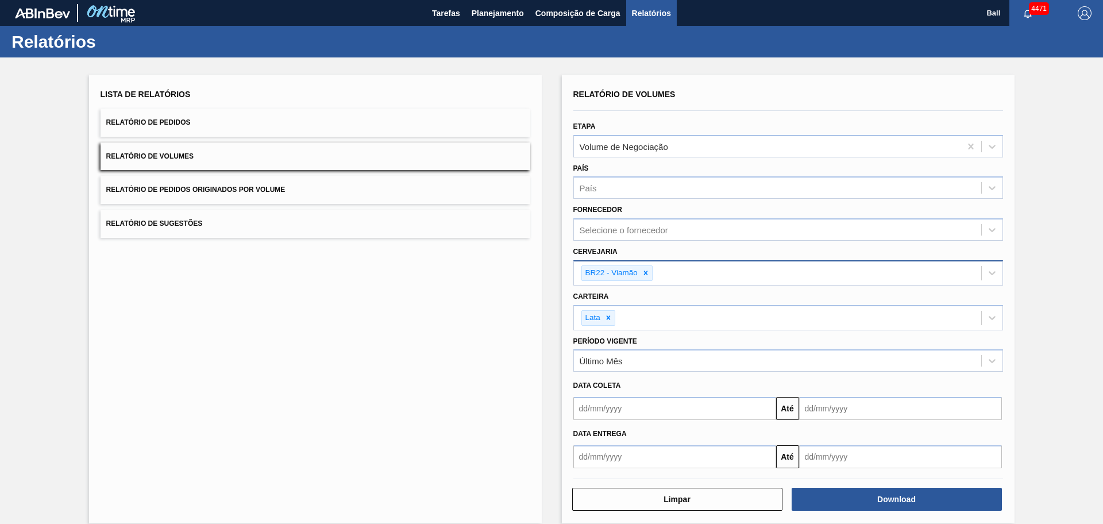
click at [480, 343] on div "Lista de Relatórios Relatório de Pedidos Relatório de Volumes Relatório de Pedi…" at bounding box center [315, 299] width 453 height 449
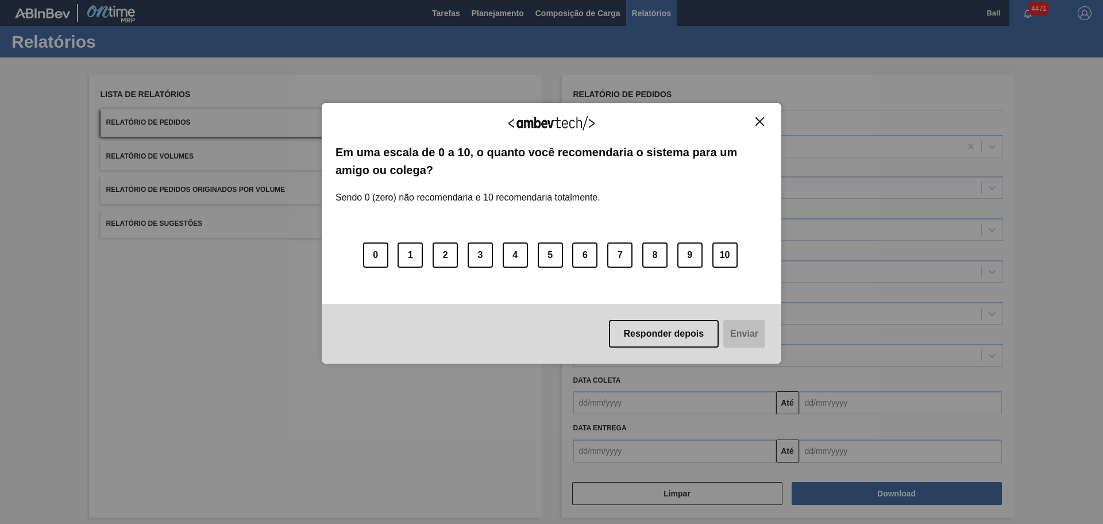
click at [762, 120] on img "Close" at bounding box center [760, 121] width 9 height 9
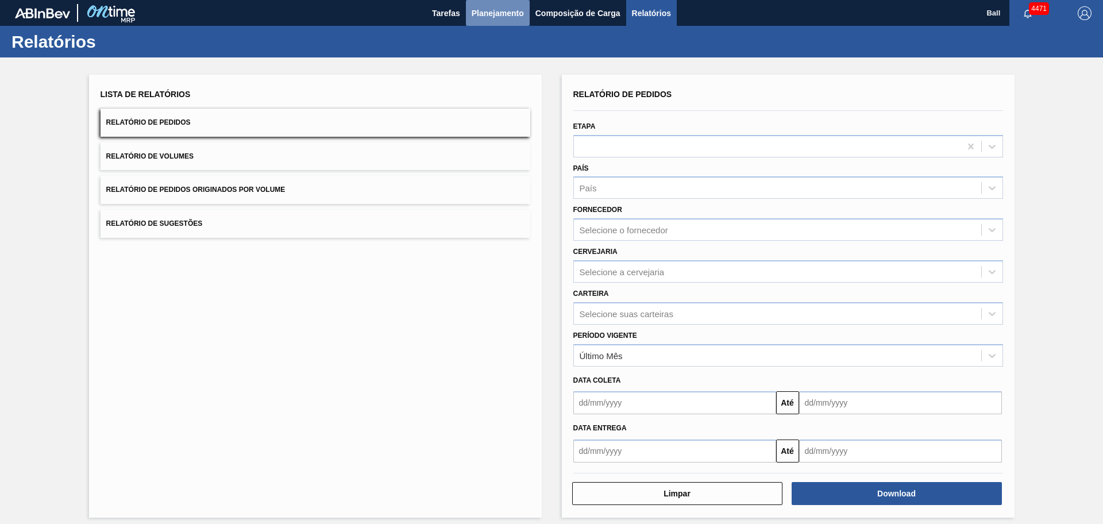
click at [515, 9] on span "Planejamento" at bounding box center [498, 13] width 52 height 14
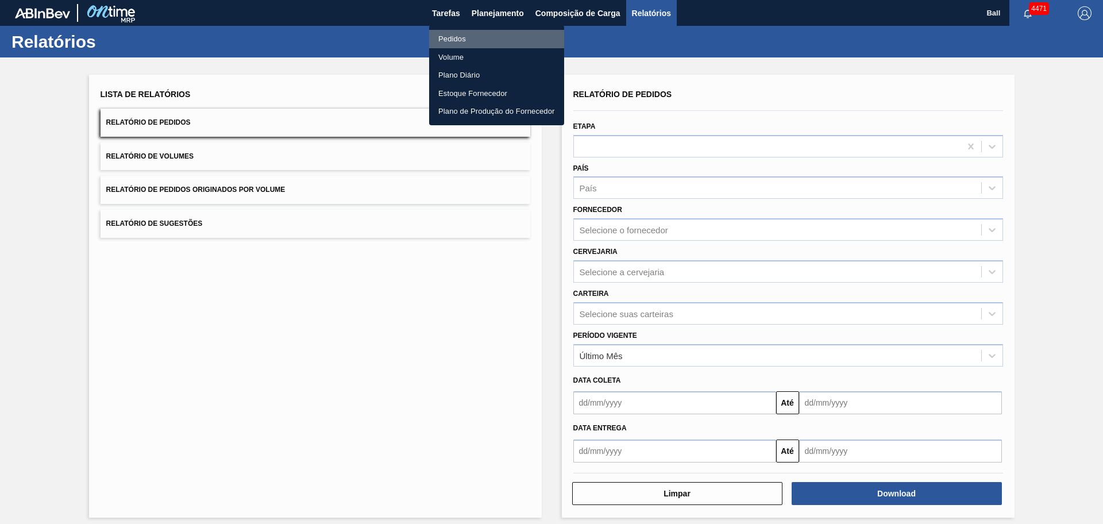
click at [485, 37] on li "Pedidos" at bounding box center [496, 39] width 135 height 18
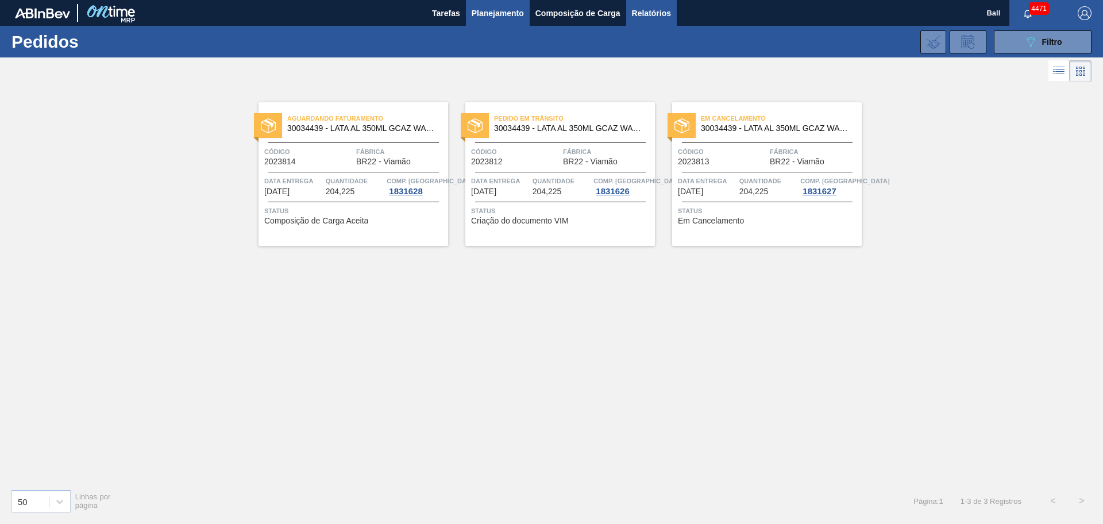
click at [645, 16] on span "Relatórios" at bounding box center [651, 13] width 39 height 14
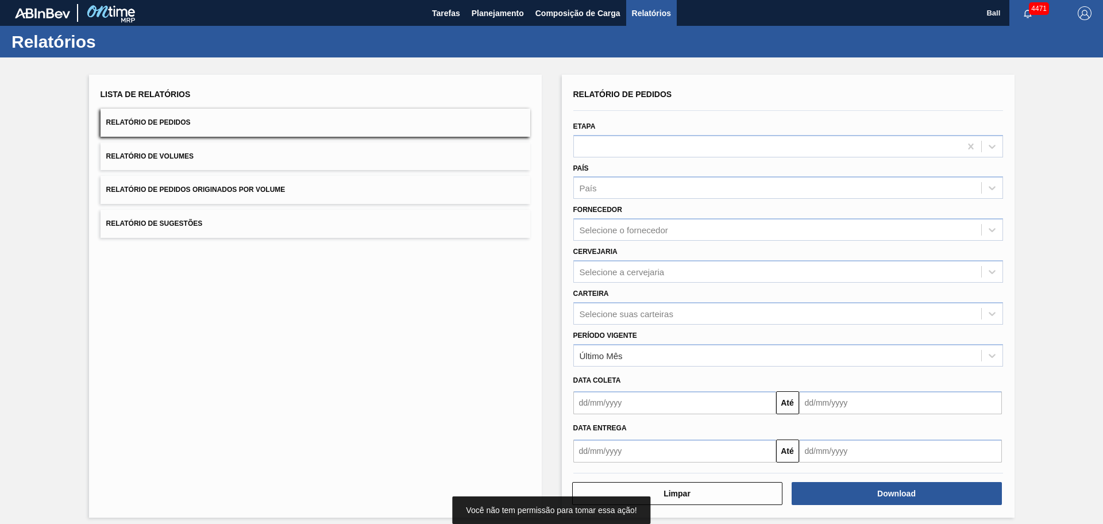
click at [307, 159] on button "Relatório de Volumes" at bounding box center [316, 156] width 430 height 28
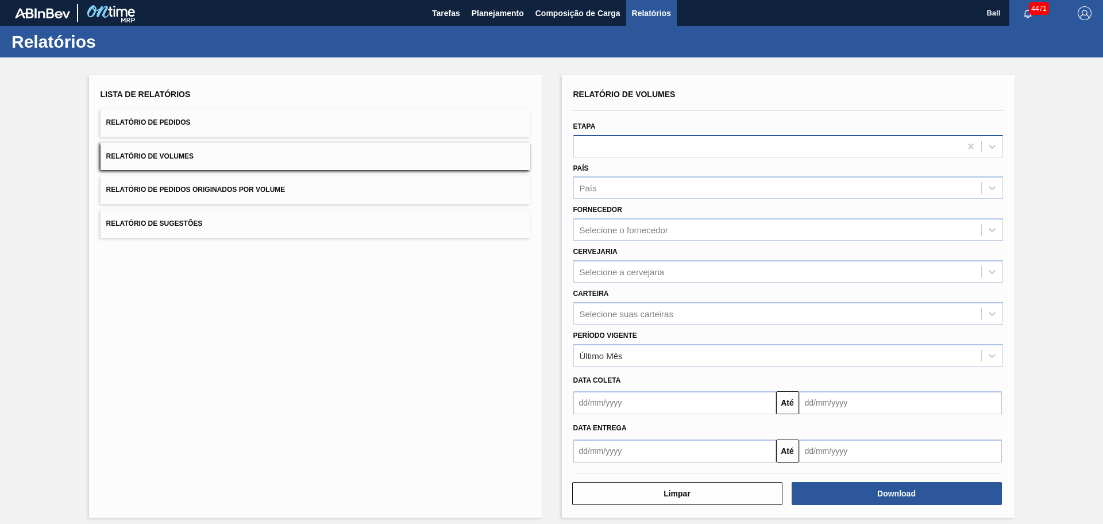
click at [617, 144] on div at bounding box center [767, 146] width 387 height 17
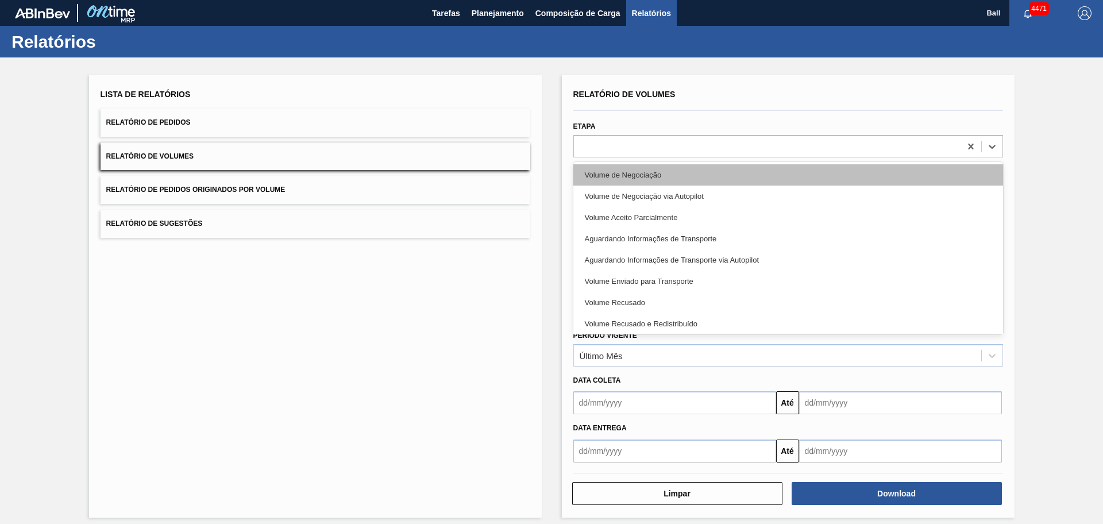
click at [665, 174] on div "Volume de Negociação" at bounding box center [788, 174] width 430 height 21
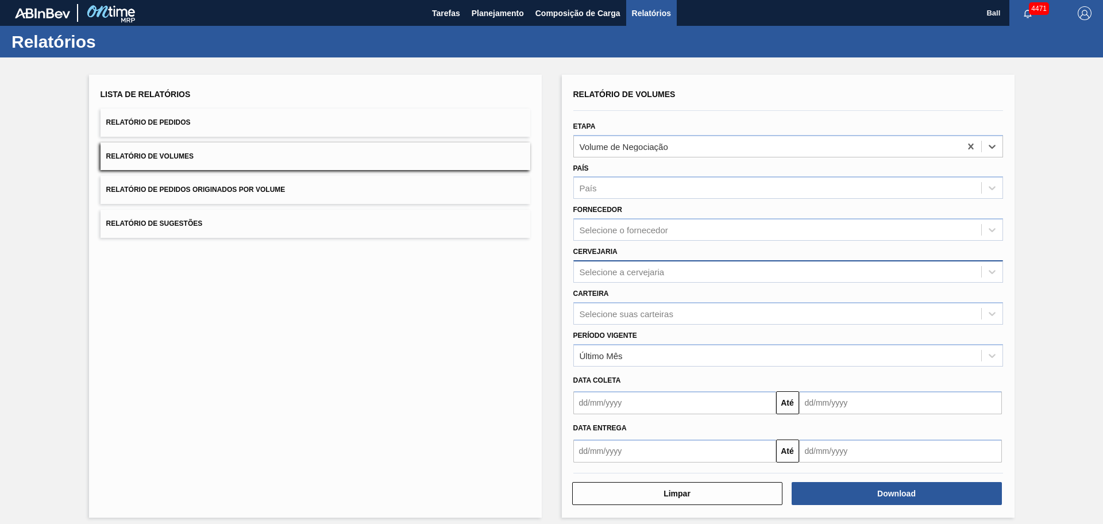
click at [656, 266] on div "Selecione a cervejaria" at bounding box center [777, 271] width 407 height 17
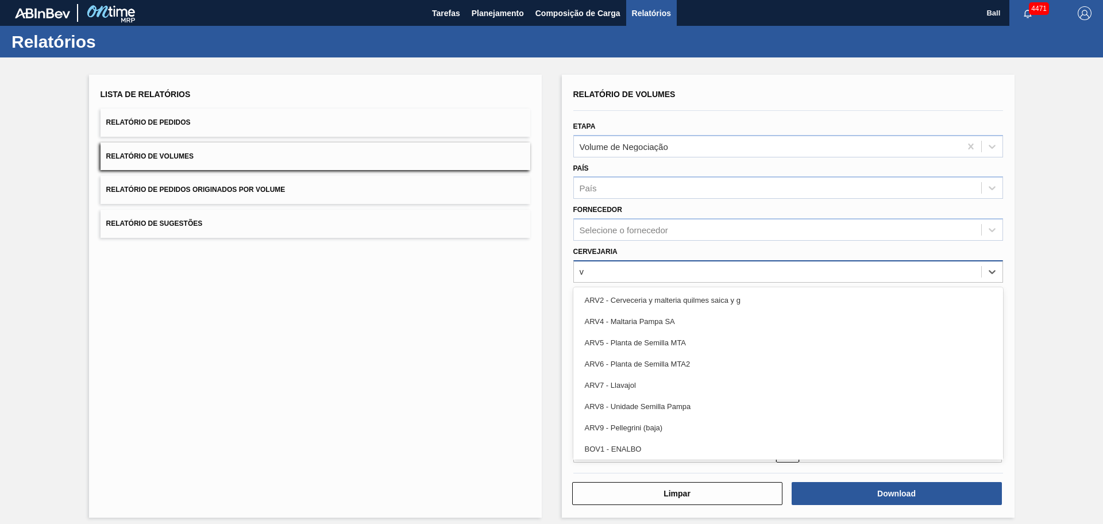
type input "vi"
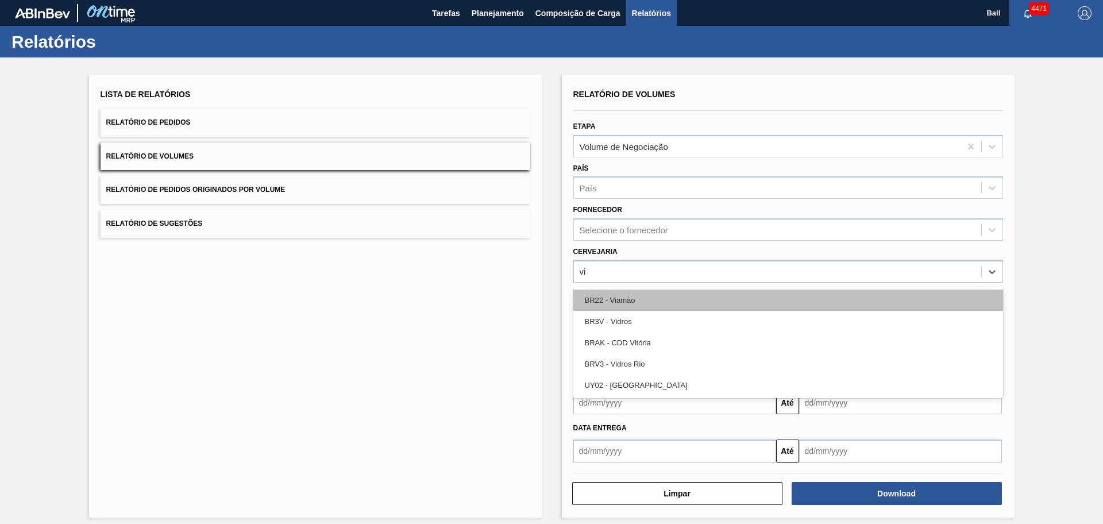
click at [644, 300] on div "BR22 - Viamão" at bounding box center [788, 300] width 430 height 21
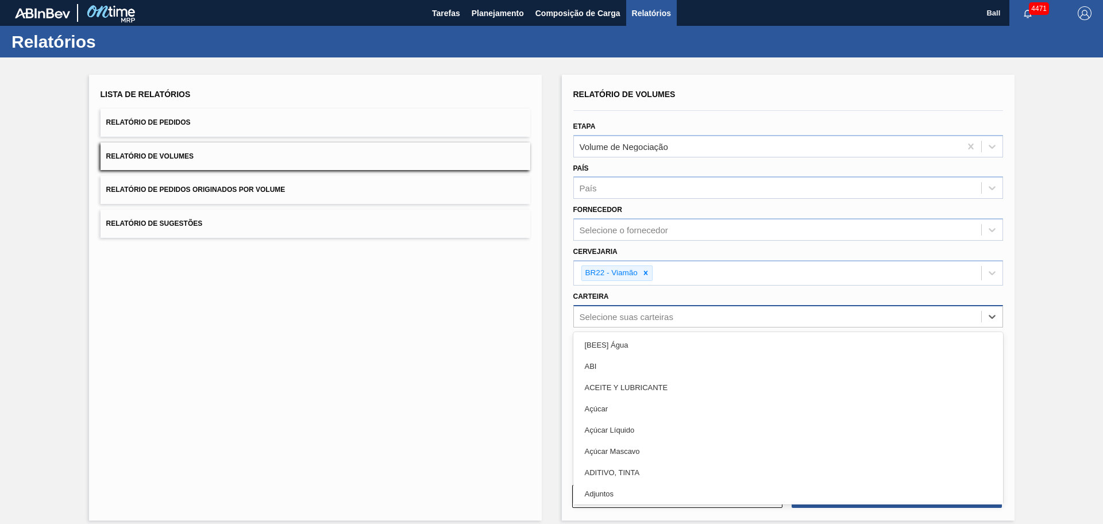
click at [643, 321] on div "Selecione suas carteiras" at bounding box center [627, 316] width 94 height 10
type input "lata"
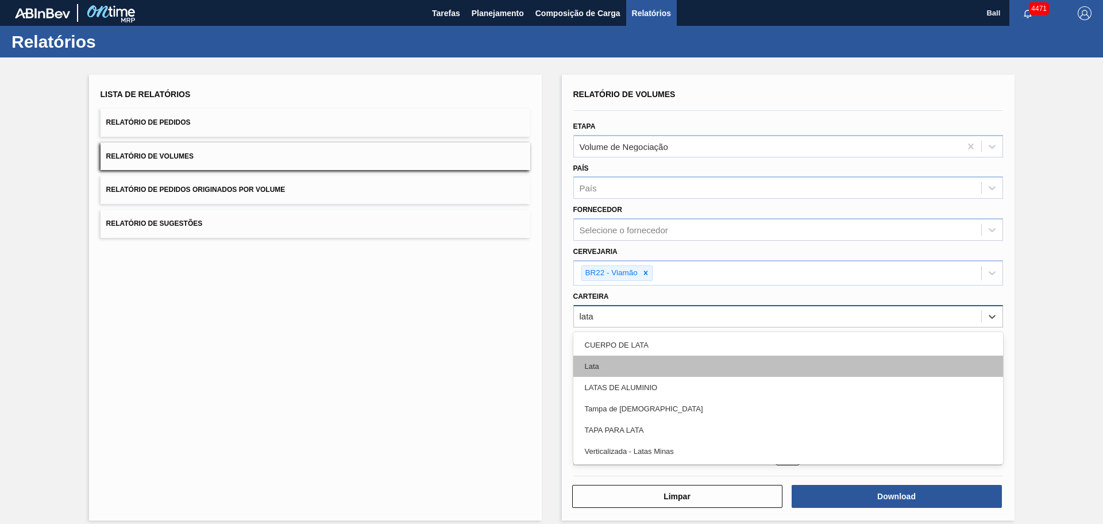
click at [644, 358] on div "Lata" at bounding box center [788, 366] width 430 height 21
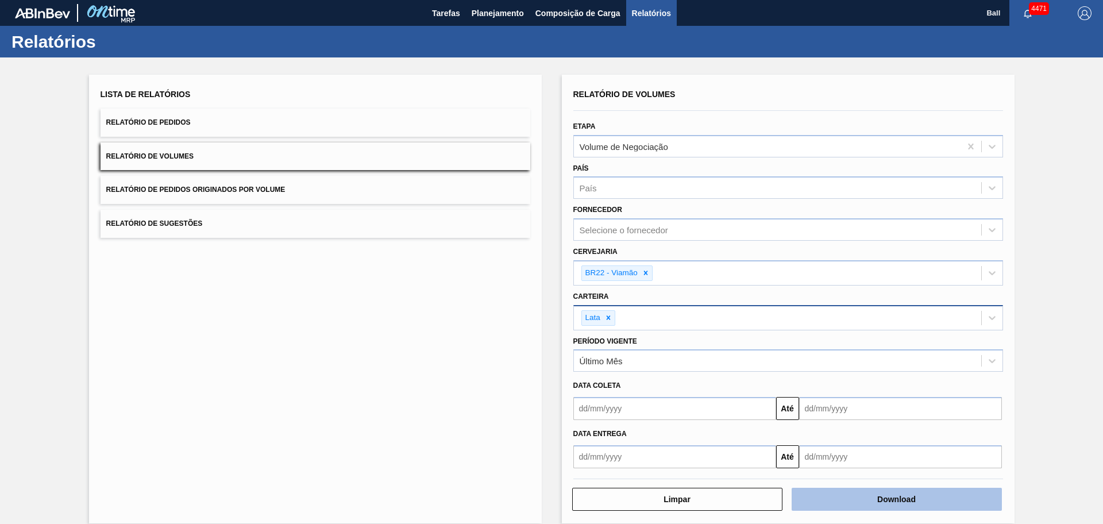
click at [861, 494] on button "Download" at bounding box center [897, 499] width 210 height 23
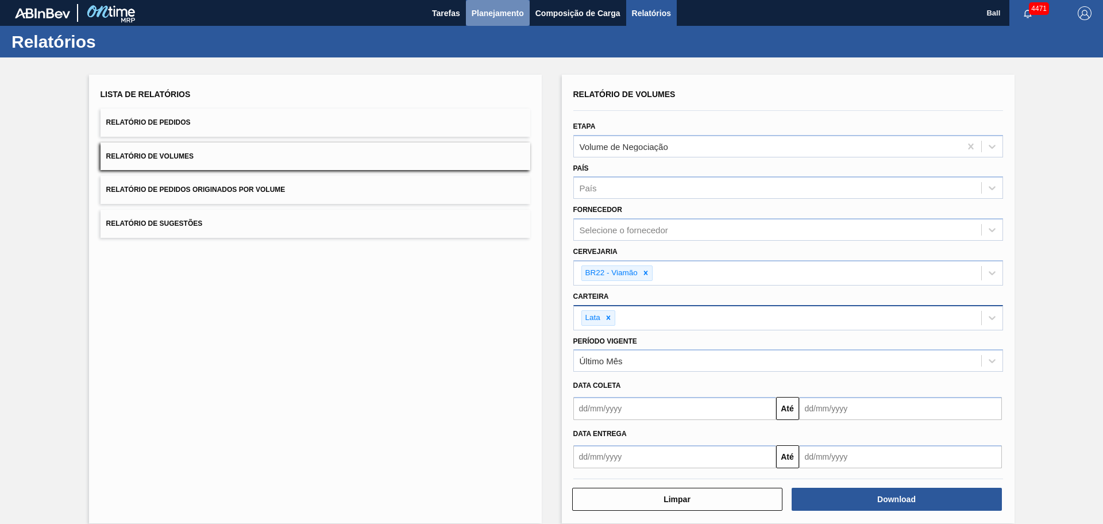
click at [503, 14] on span "Planejamento" at bounding box center [498, 13] width 52 height 14
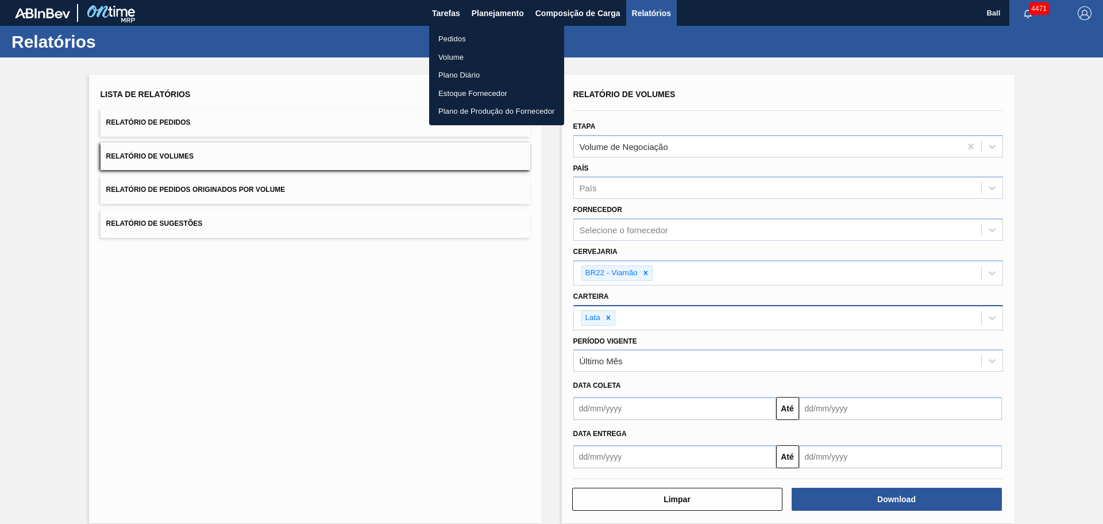
click at [456, 57] on li "Volume" at bounding box center [496, 57] width 135 height 18
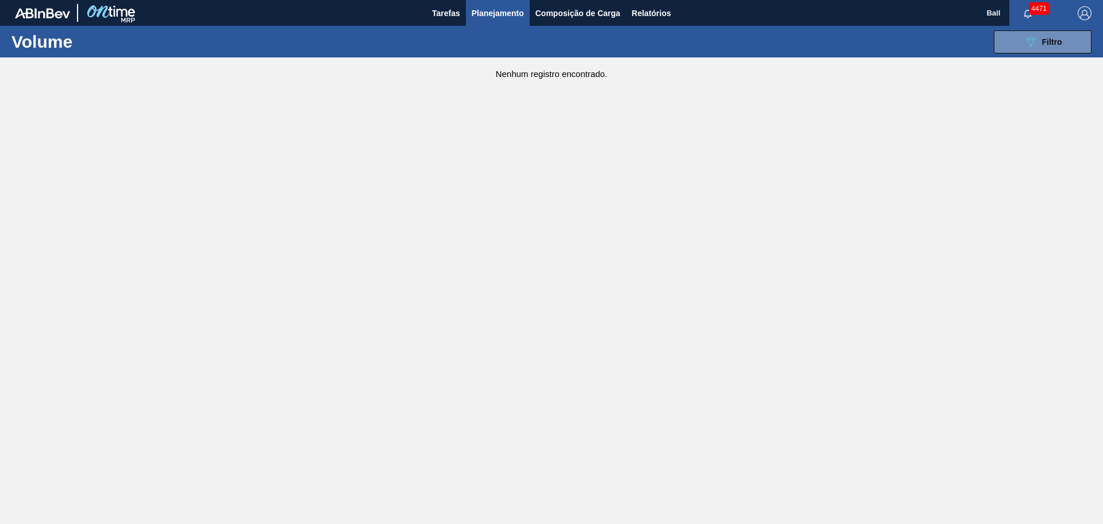
click at [515, 13] on span "Planejamento" at bounding box center [498, 13] width 52 height 14
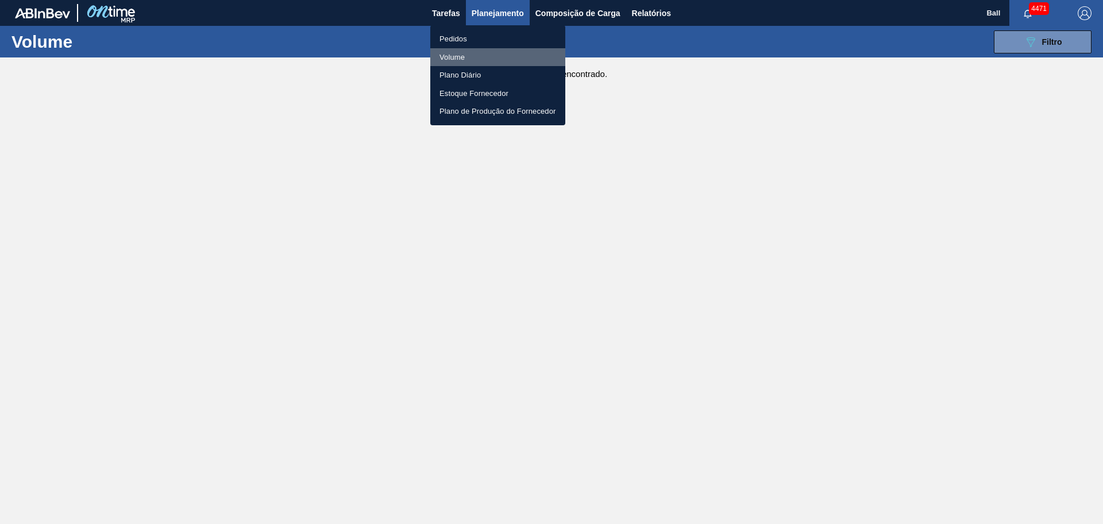
click at [461, 57] on li "Volume" at bounding box center [497, 57] width 135 height 18
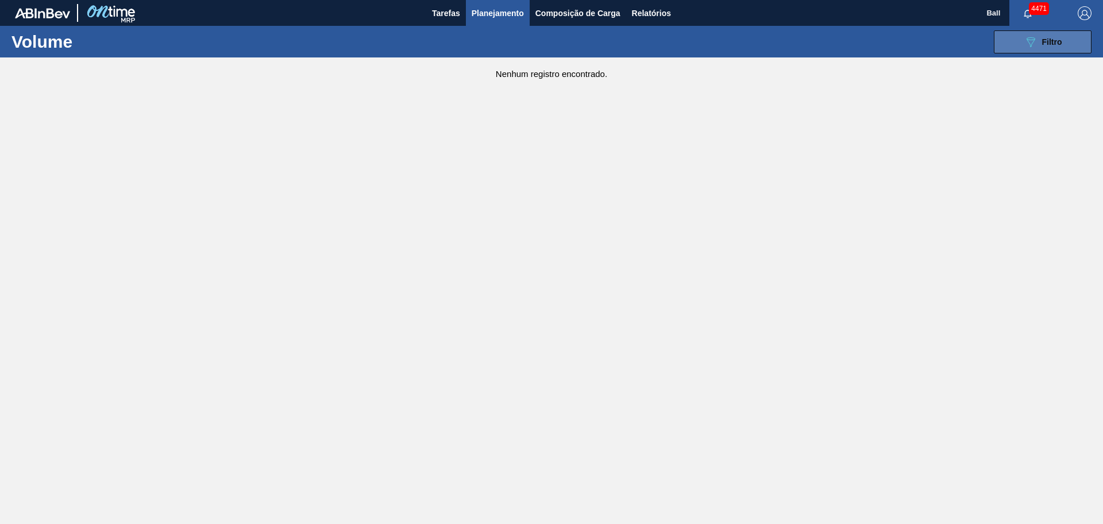
click at [1035, 45] on icon "089F7B8B-B2A5-4AFE-B5C0-19BA573D28AC" at bounding box center [1031, 42] width 14 height 14
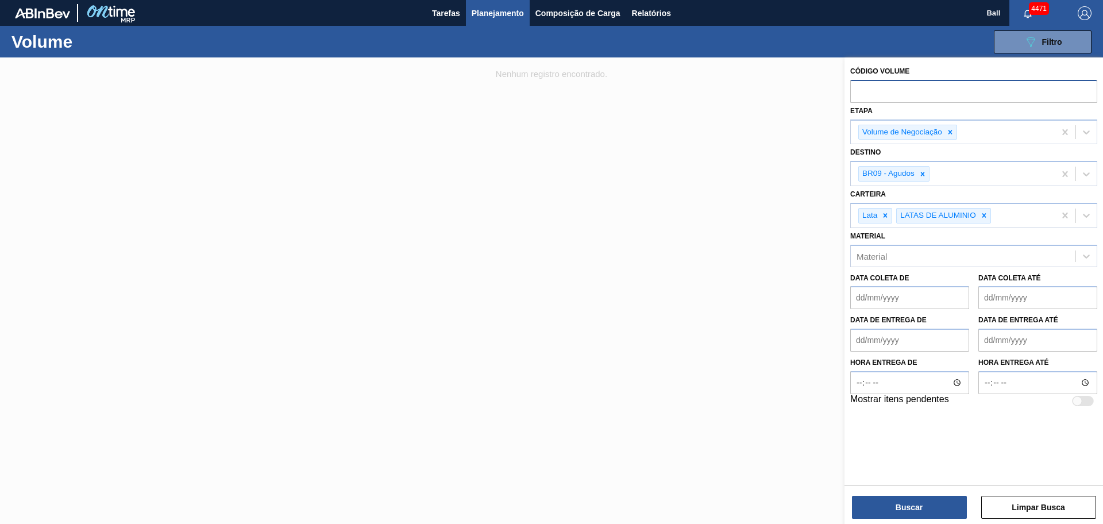
click at [891, 95] on input "text" at bounding box center [973, 91] width 247 height 22
paste input "text"
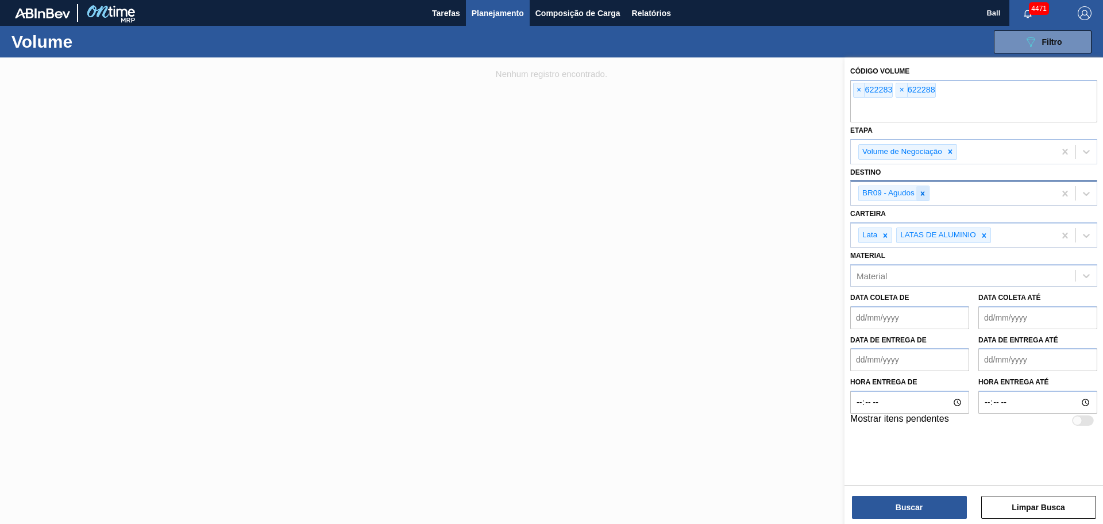
click at [923, 198] on div at bounding box center [922, 193] width 13 height 14
click at [923, 197] on div "Unidade de Negócio" at bounding box center [963, 192] width 225 height 17
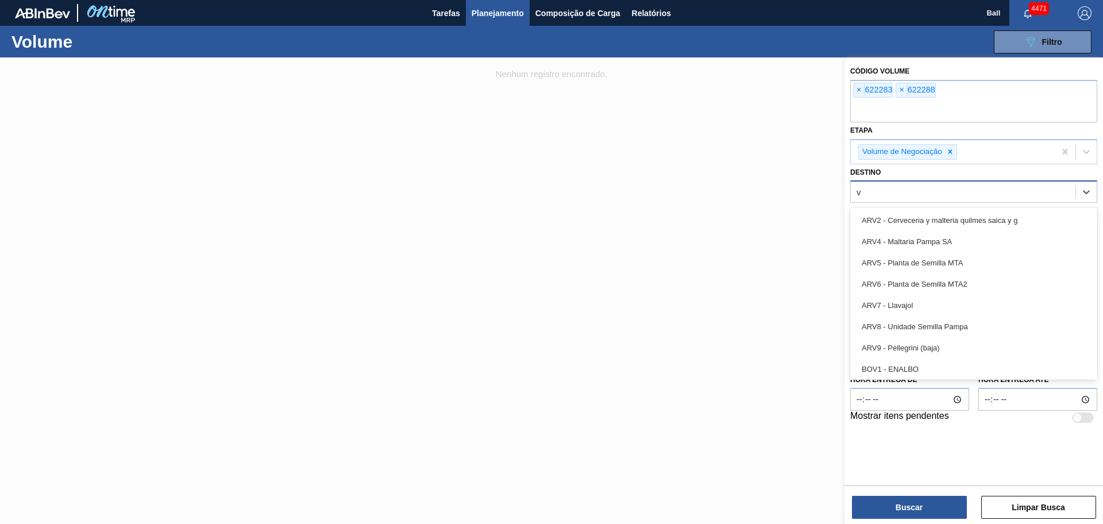
type input "vi"
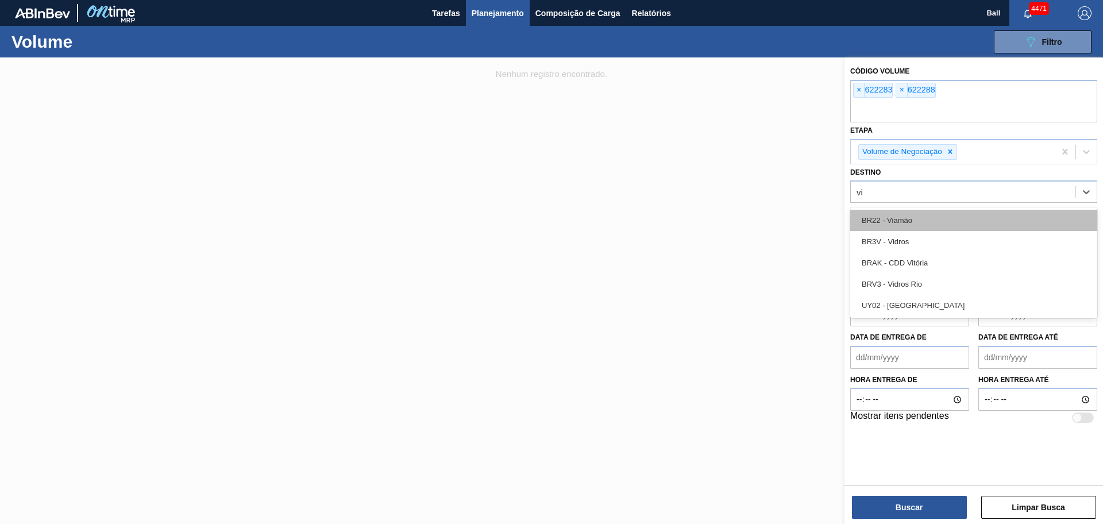
click at [911, 214] on div "BR22 - Viamão" at bounding box center [973, 220] width 247 height 21
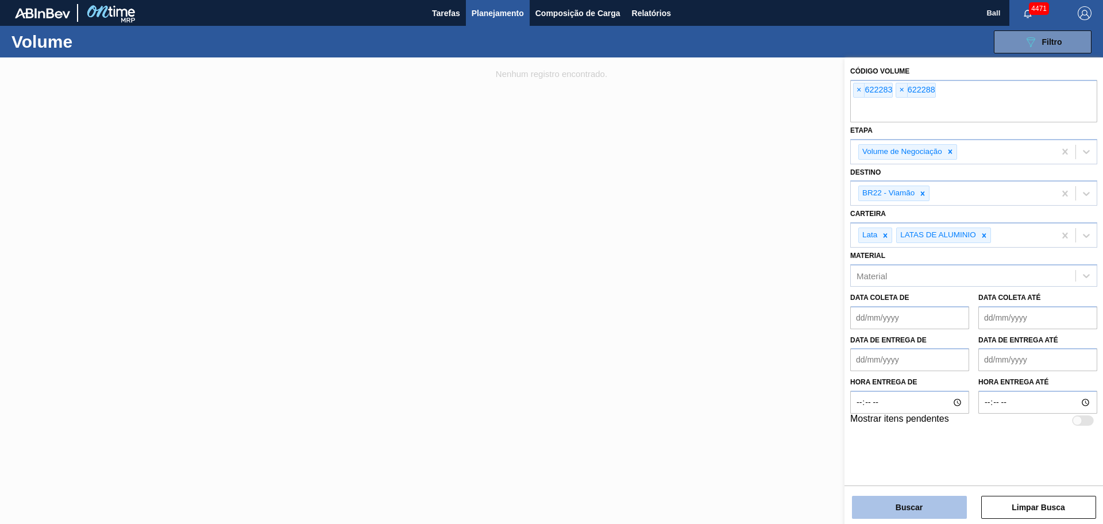
click at [909, 506] on button "Buscar" at bounding box center [909, 507] width 115 height 23
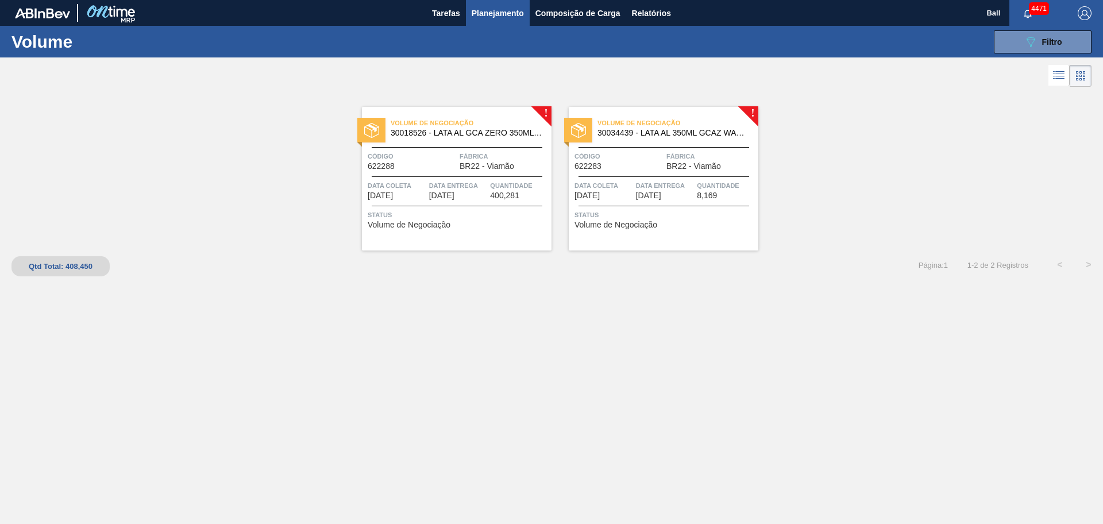
click at [453, 172] on div "Volume de Negociação 30018526 - LATA AL GCA ZERO 350ML NIV23 Código 622288 Fábr…" at bounding box center [457, 179] width 190 height 144
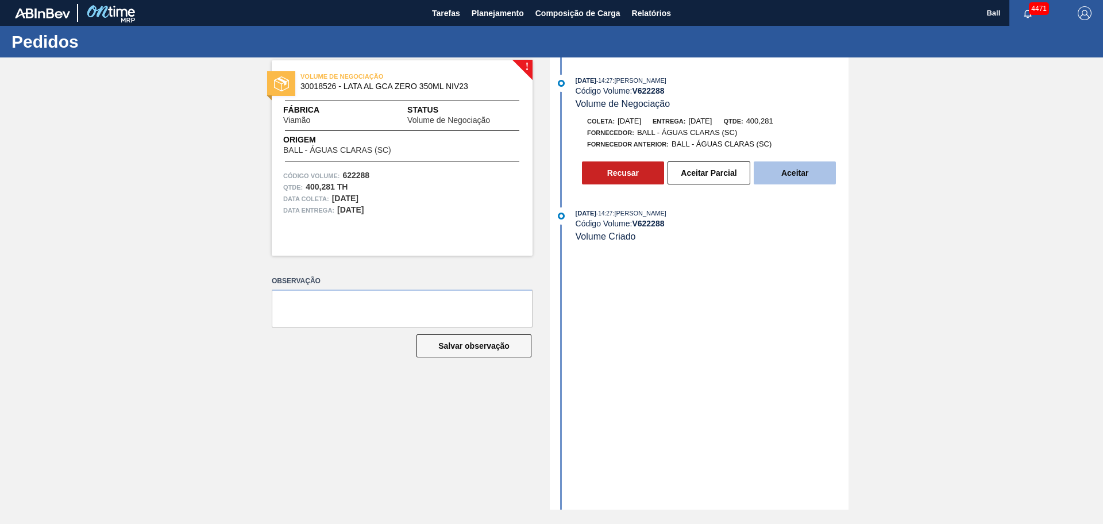
click at [796, 170] on button "Aceitar" at bounding box center [795, 172] width 82 height 23
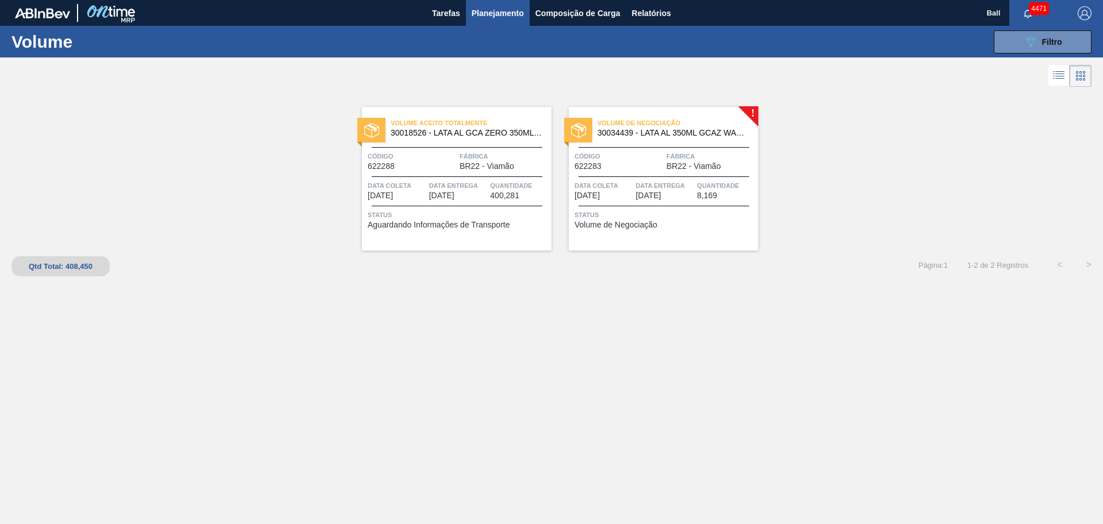
click at [629, 181] on span "Data coleta" at bounding box center [604, 185] width 59 height 11
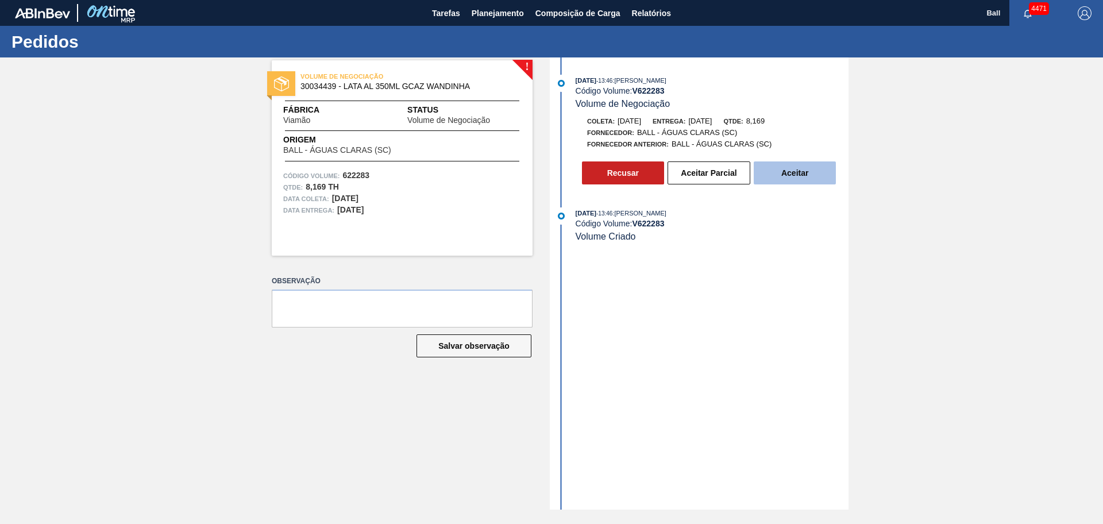
click at [796, 171] on button "Aceitar" at bounding box center [795, 172] width 82 height 23
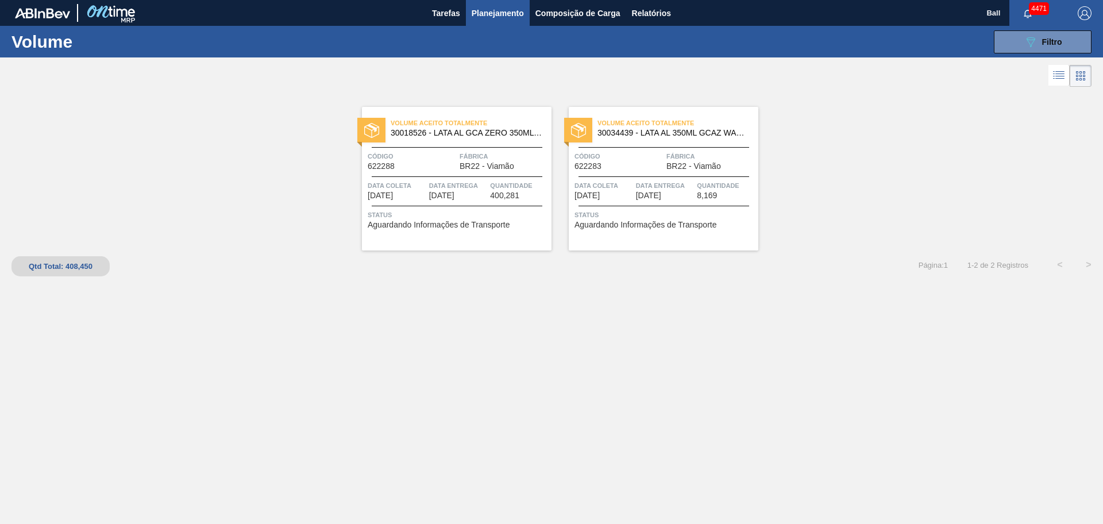
click at [656, 318] on div "Volume Aceito Totalmente 30018526 - LATA AL GCA ZERO 350ML NIV23 Código 622288 …" at bounding box center [551, 287] width 1103 height 395
click at [887, 186] on div "Volume Aceito Totalmente 30018526 - LATA AL GCA ZERO 350ML NIV23 Código 622288 …" at bounding box center [551, 170] width 1103 height 161
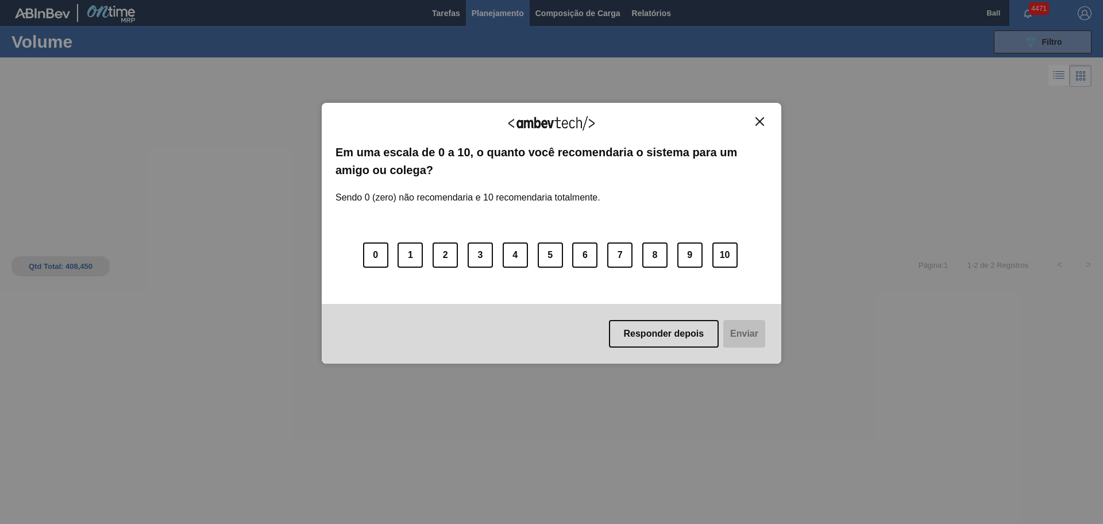
click at [764, 124] on button "Close" at bounding box center [760, 122] width 16 height 10
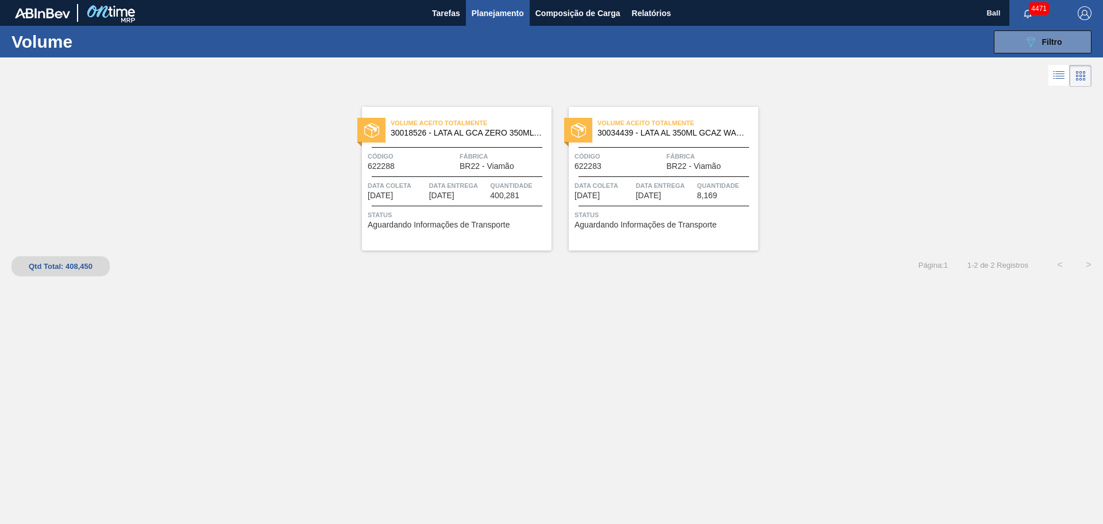
click at [507, 6] on span "Planejamento" at bounding box center [498, 13] width 52 height 14
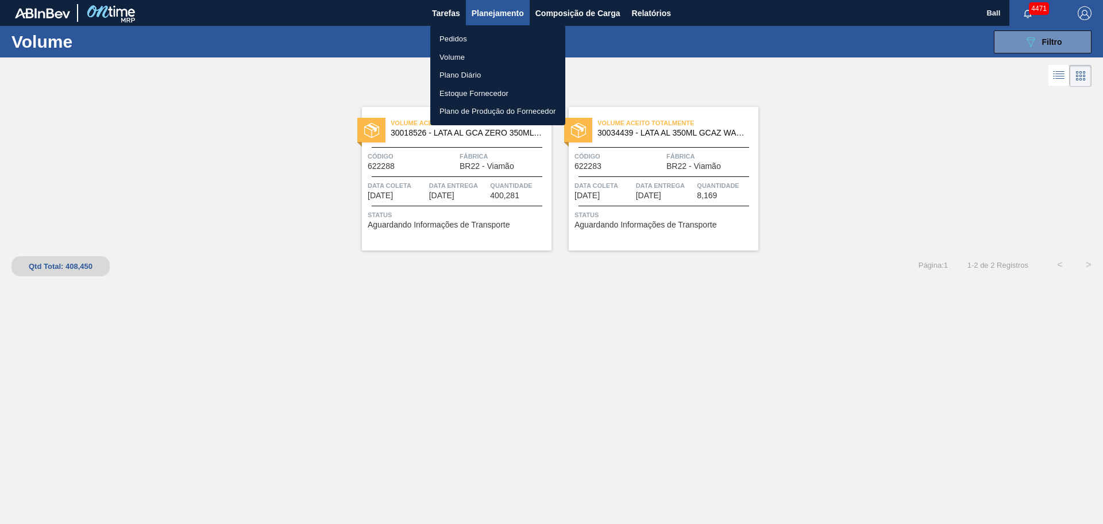
click at [488, 37] on li "Pedidos" at bounding box center [497, 39] width 135 height 18
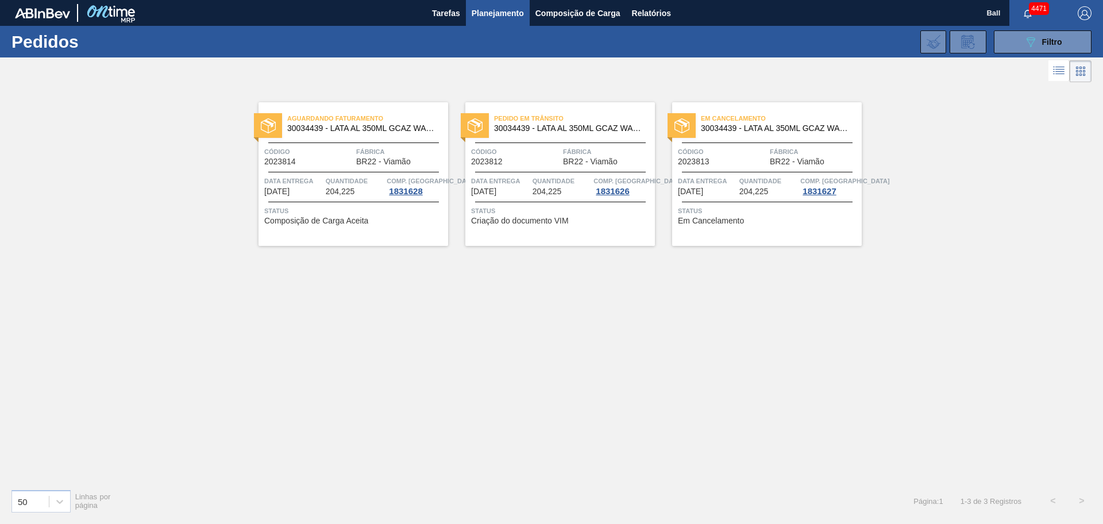
click at [769, 192] on div "Quantidade 204,225" at bounding box center [768, 185] width 59 height 21
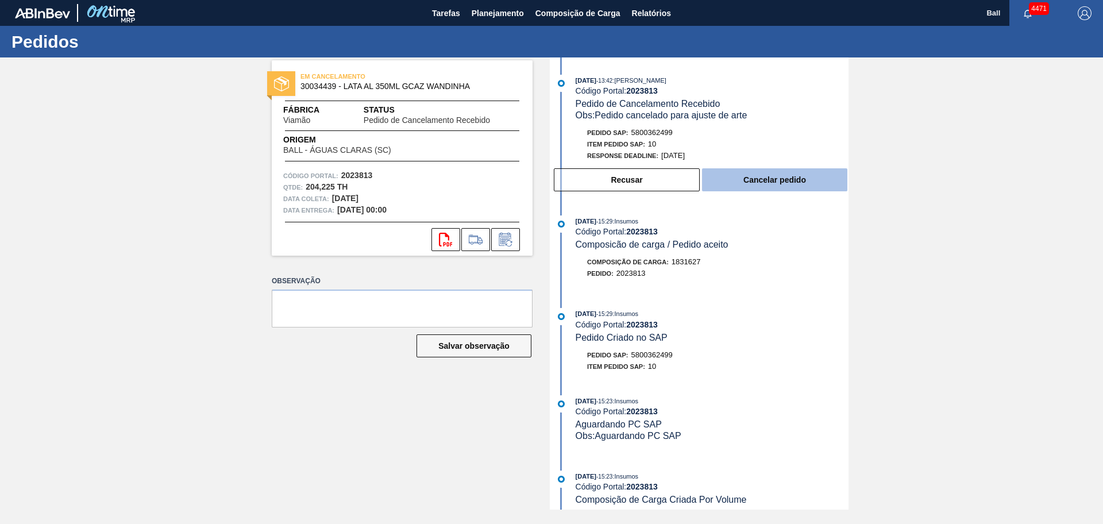
click at [775, 183] on button "Cancelar pedido" at bounding box center [774, 179] width 145 height 23
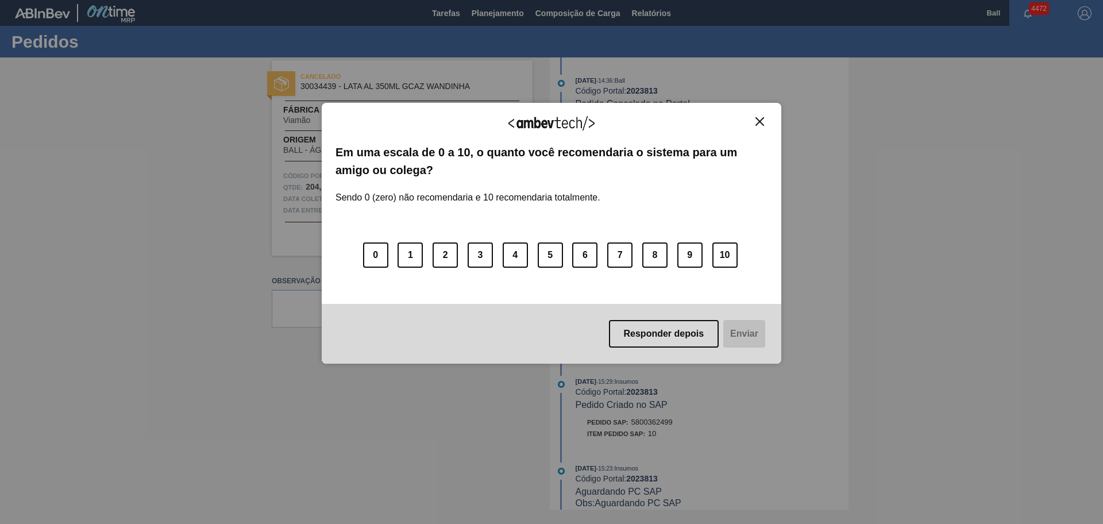
click at [754, 117] on button "Close" at bounding box center [760, 122] width 16 height 10
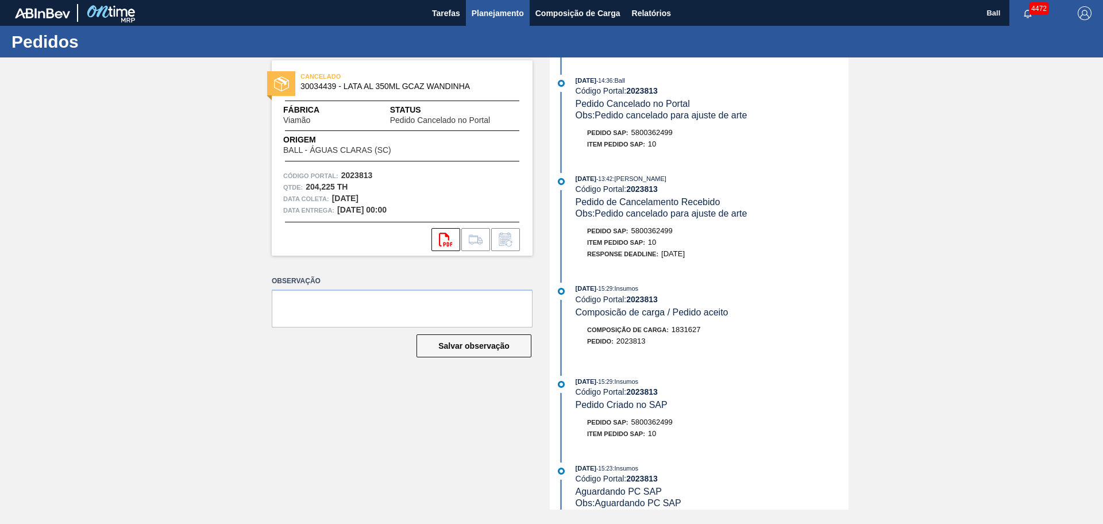
click at [503, 14] on span "Planejamento" at bounding box center [498, 13] width 52 height 14
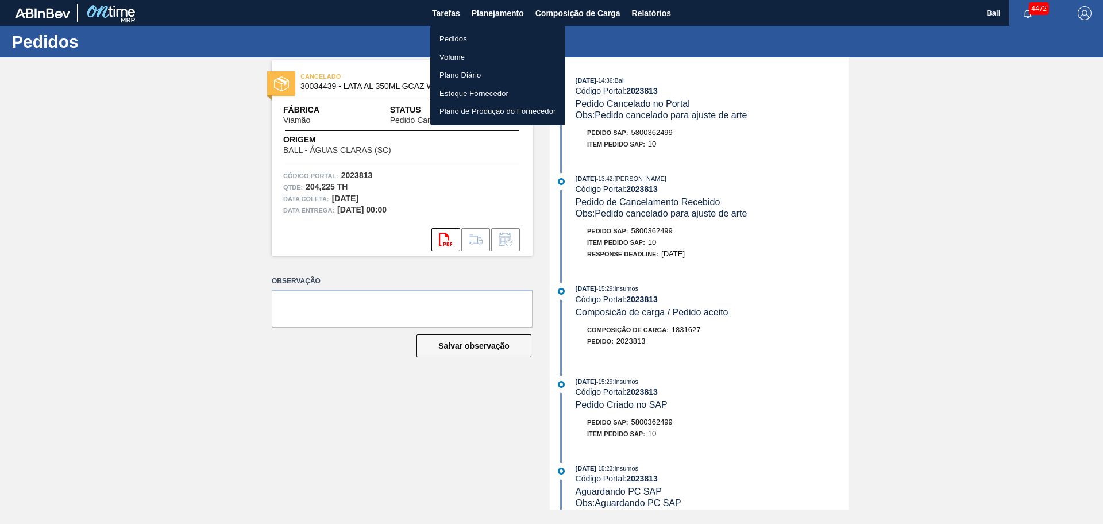
click at [484, 32] on li "Pedidos" at bounding box center [497, 39] width 135 height 18
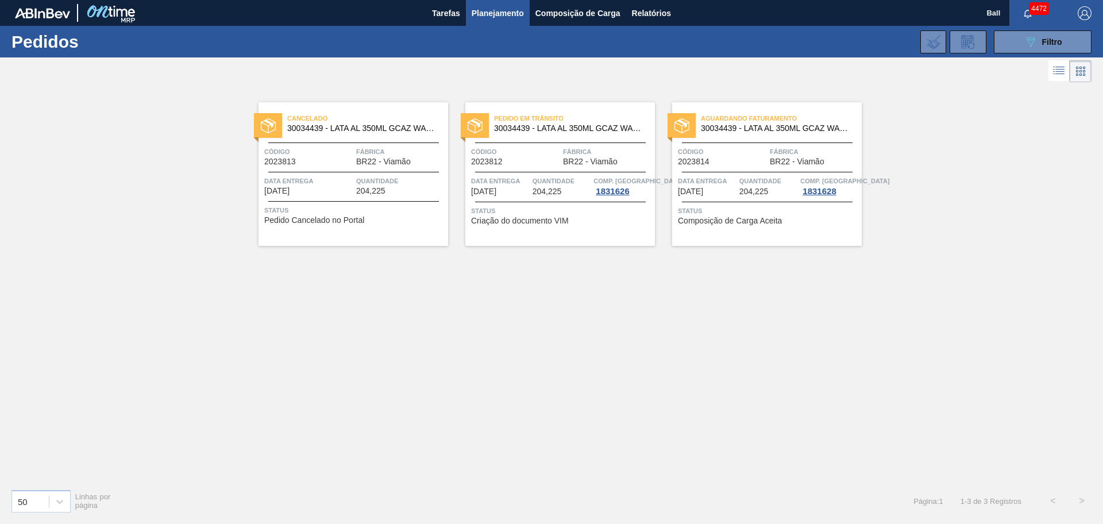
drag, startPoint x: 1058, startPoint y: 36, endPoint x: 1013, endPoint y: 65, distance: 53.7
click at [1058, 36] on div "089F7B8B-B2A5-4AFE-B5C0-19BA573D28AC Filtro" at bounding box center [1043, 42] width 38 height 14
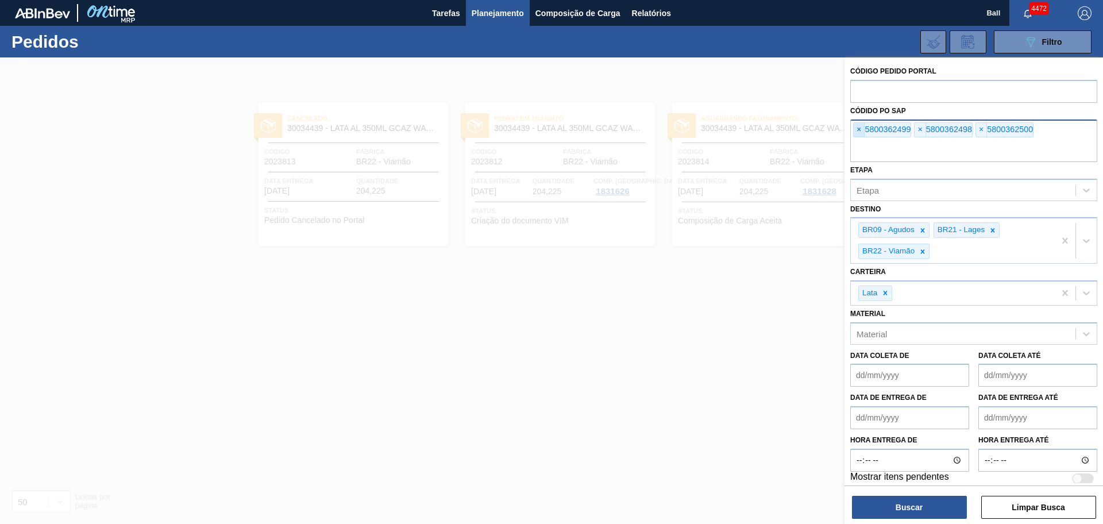
click at [856, 123] on span "×" at bounding box center [859, 130] width 11 height 14
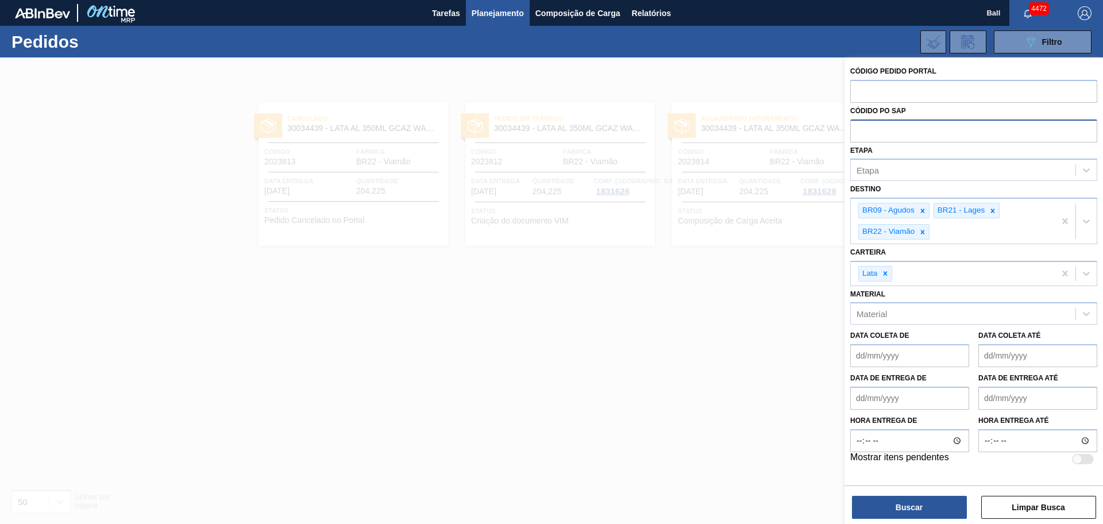
click at [856, 123] on input "text" at bounding box center [973, 131] width 247 height 22
paste input "text"
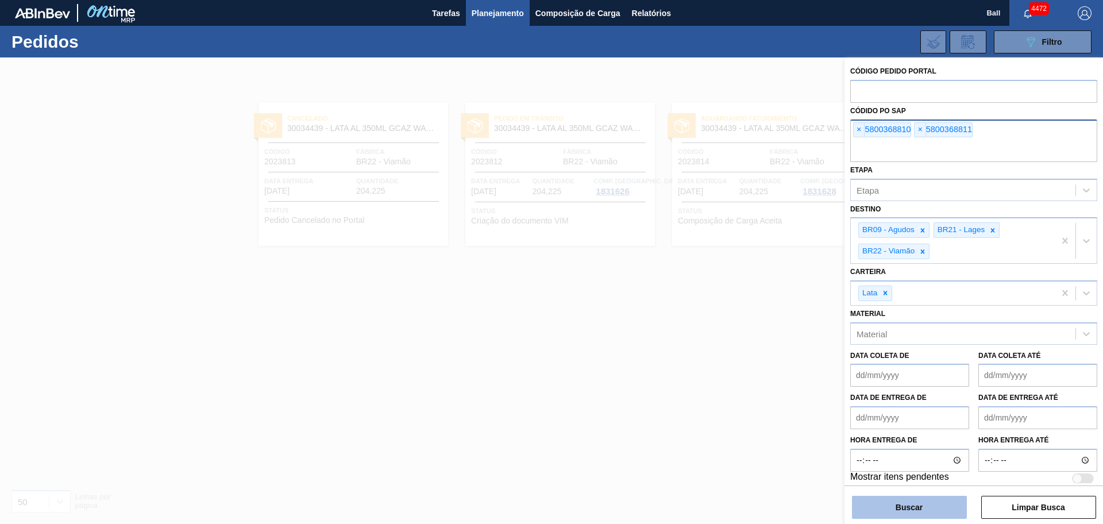
click at [889, 505] on button "Buscar" at bounding box center [909, 507] width 115 height 23
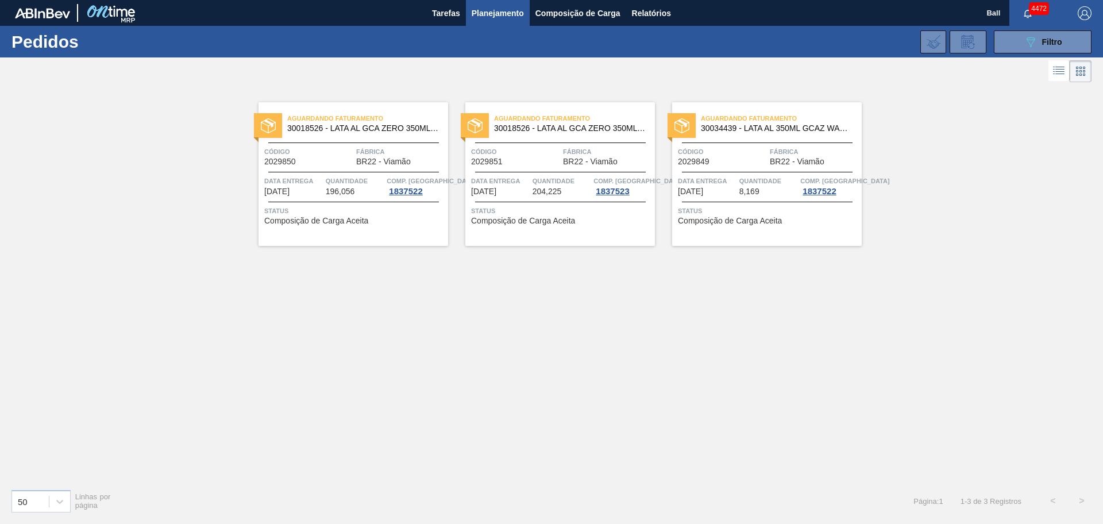
click at [346, 188] on span "196,056" at bounding box center [340, 191] width 29 height 9
click at [517, 206] on span "Status" at bounding box center [561, 210] width 181 height 11
click at [734, 176] on span "Data entrega" at bounding box center [707, 180] width 59 height 11
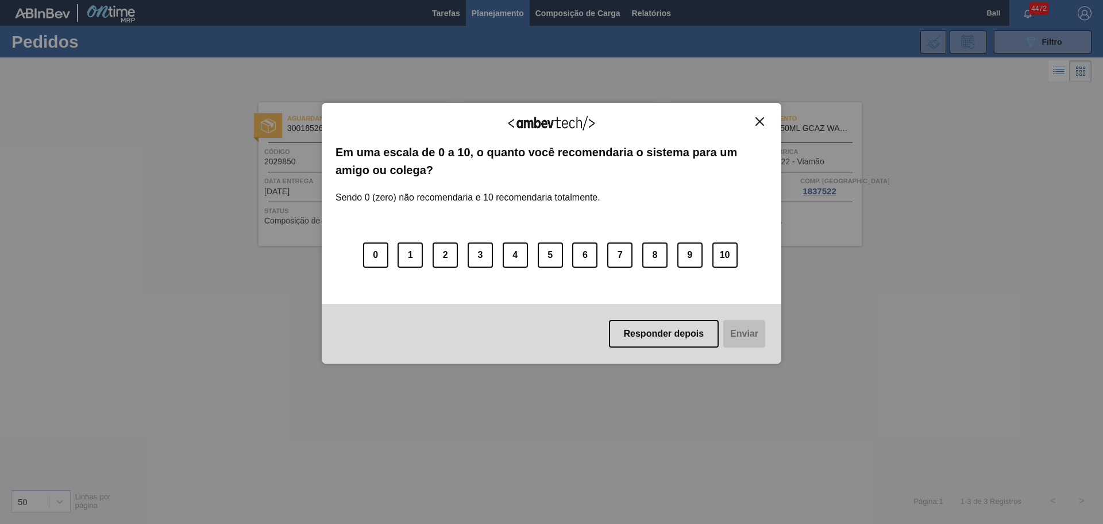
click at [761, 120] on img "Close" at bounding box center [760, 121] width 9 height 9
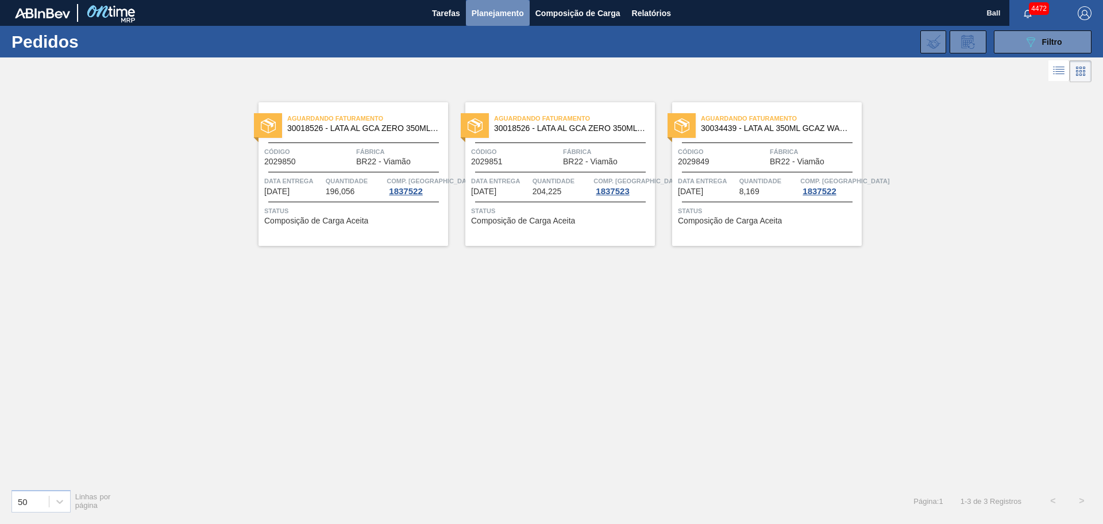
click at [507, 18] on span "Planejamento" at bounding box center [498, 13] width 52 height 14
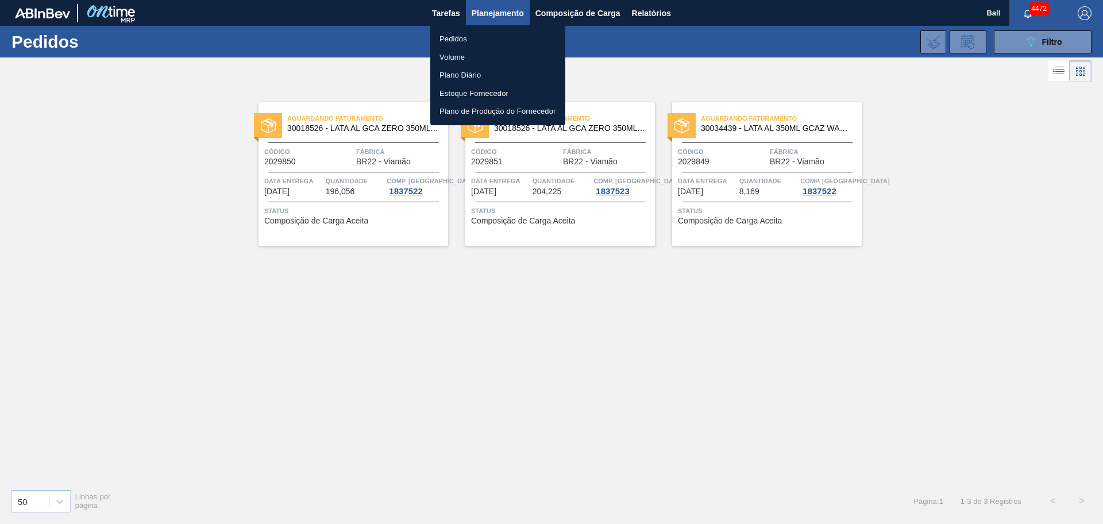
click at [438, 14] on div at bounding box center [551, 262] width 1103 height 524
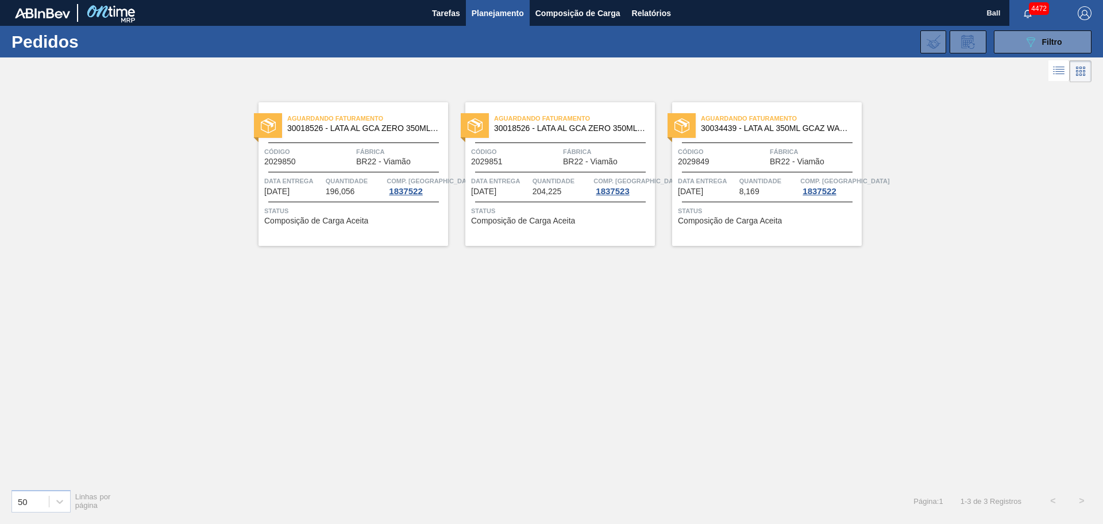
click at [441, 0] on body "Tarefas Planejamento Composição de Carga Relatórios Ball 4472 Marcar todas como…" at bounding box center [551, 0] width 1103 height 0
click at [441, 6] on span "Tarefas" at bounding box center [446, 13] width 28 height 14
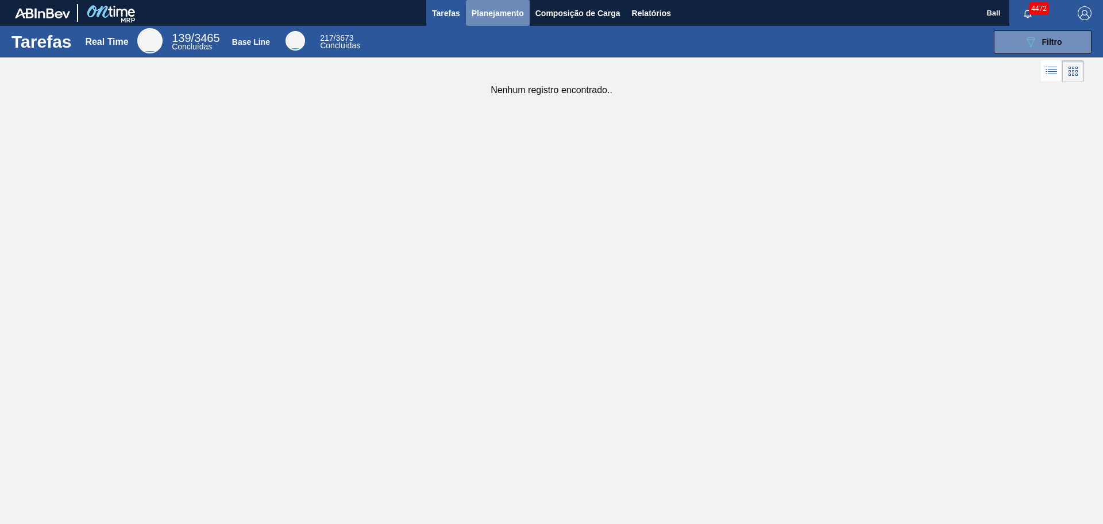
click at [516, 14] on span "Planejamento" at bounding box center [498, 13] width 52 height 14
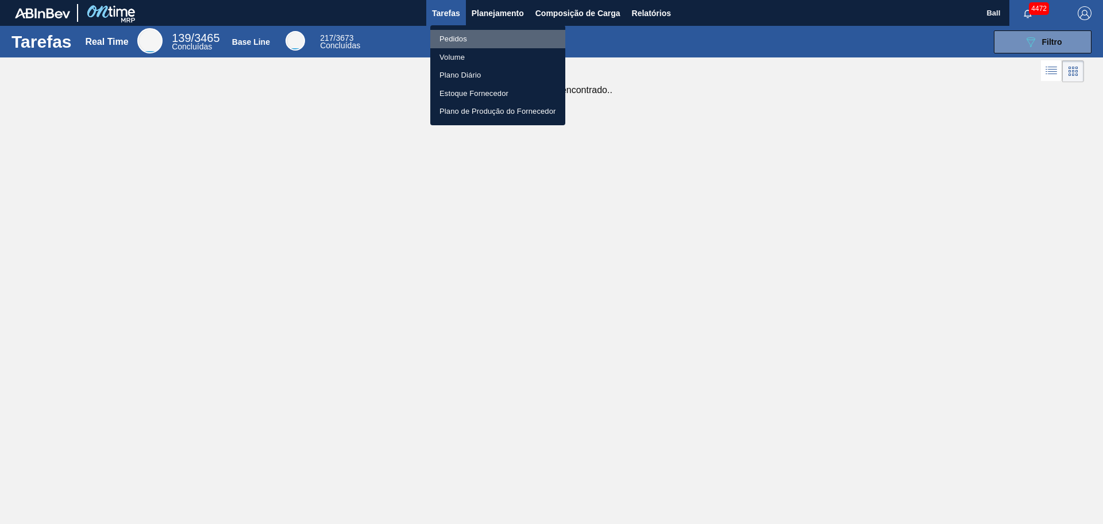
click at [496, 37] on li "Pedidos" at bounding box center [497, 39] width 135 height 18
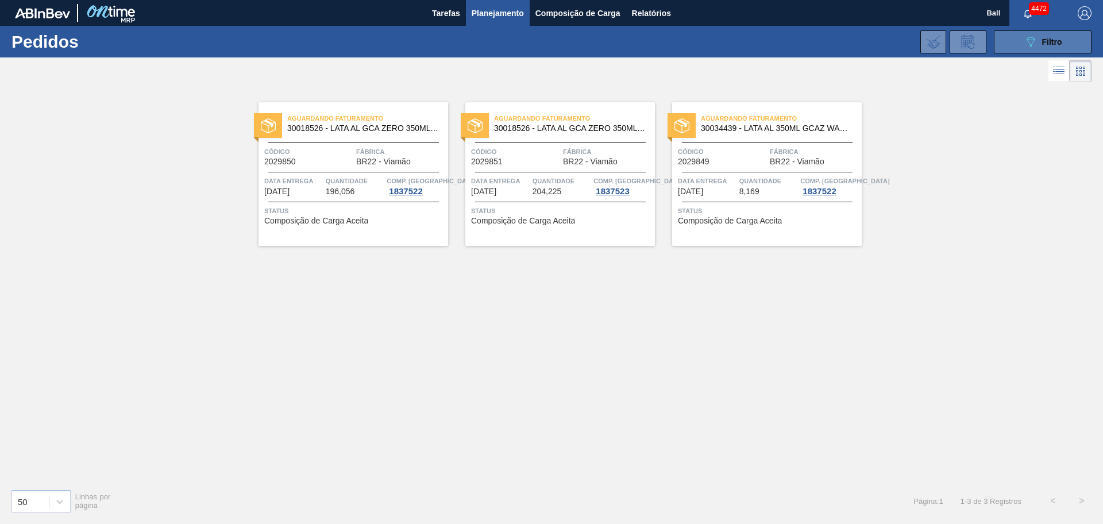
click at [1050, 51] on button "089F7B8B-B2A5-4AFE-B5C0-19BA573D28AC Filtro" at bounding box center [1043, 41] width 98 height 23
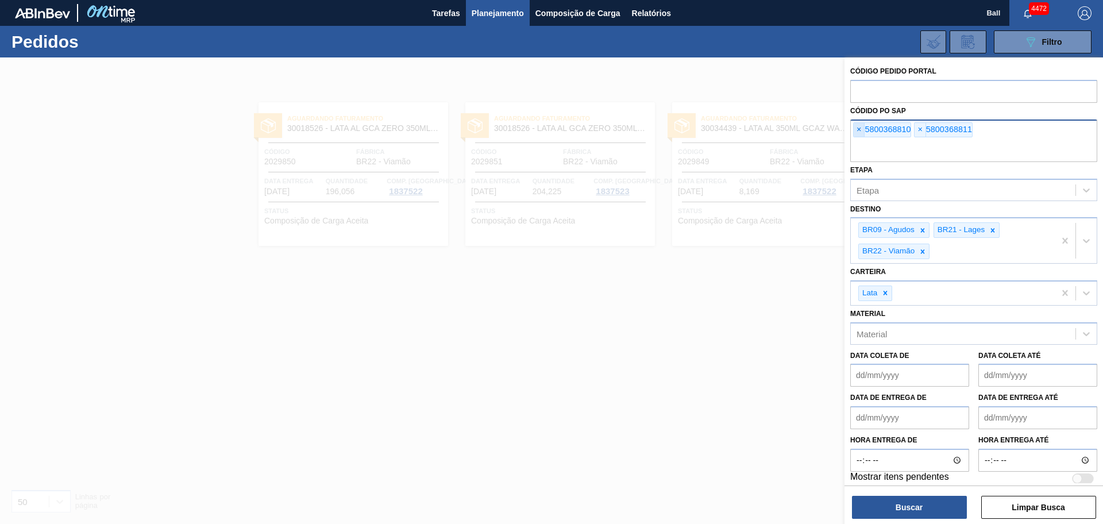
click at [861, 126] on span "×" at bounding box center [859, 130] width 11 height 14
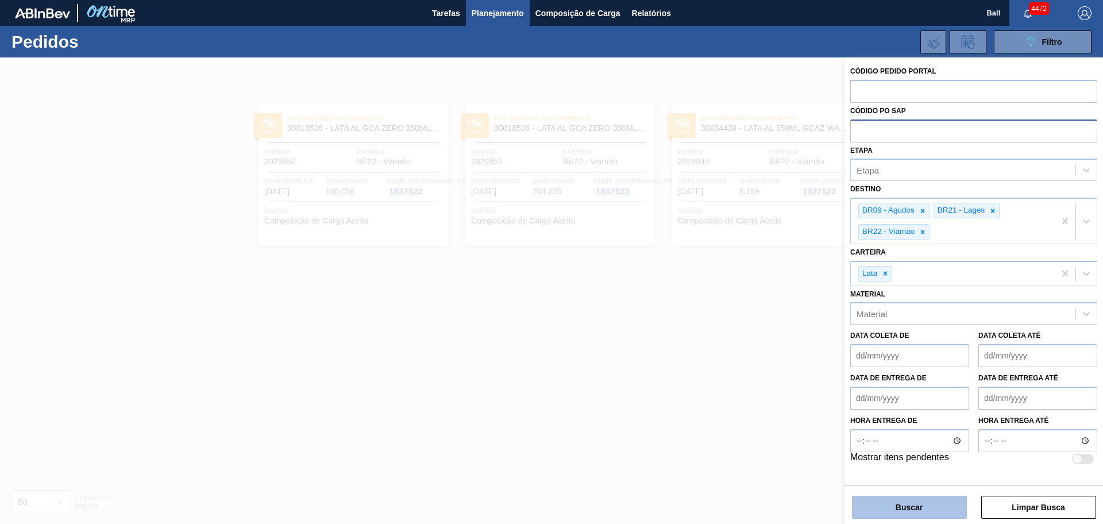
click at [895, 501] on button "Buscar" at bounding box center [909, 507] width 115 height 23
